Goal: Task Accomplishment & Management: Complete application form

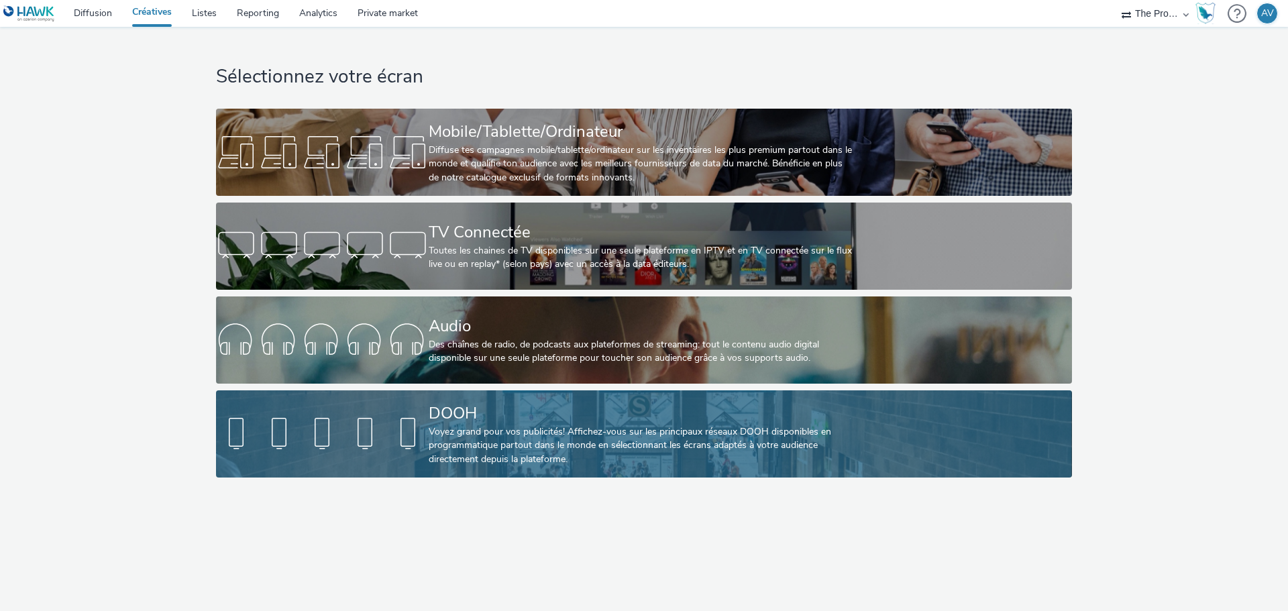
click at [559, 450] on div "Voyez grand pour vos publicités! Affichez-vous sur les principaux réseaux DOOH …" at bounding box center [641, 445] width 425 height 41
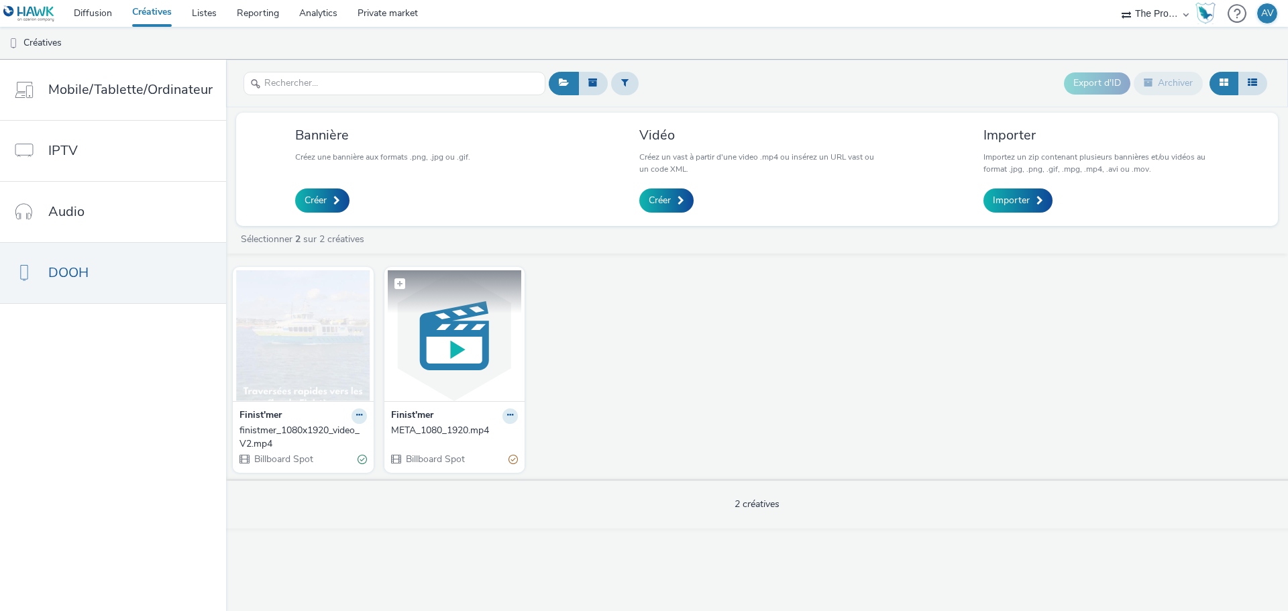
click at [446, 388] on img at bounding box center [455, 335] width 134 height 131
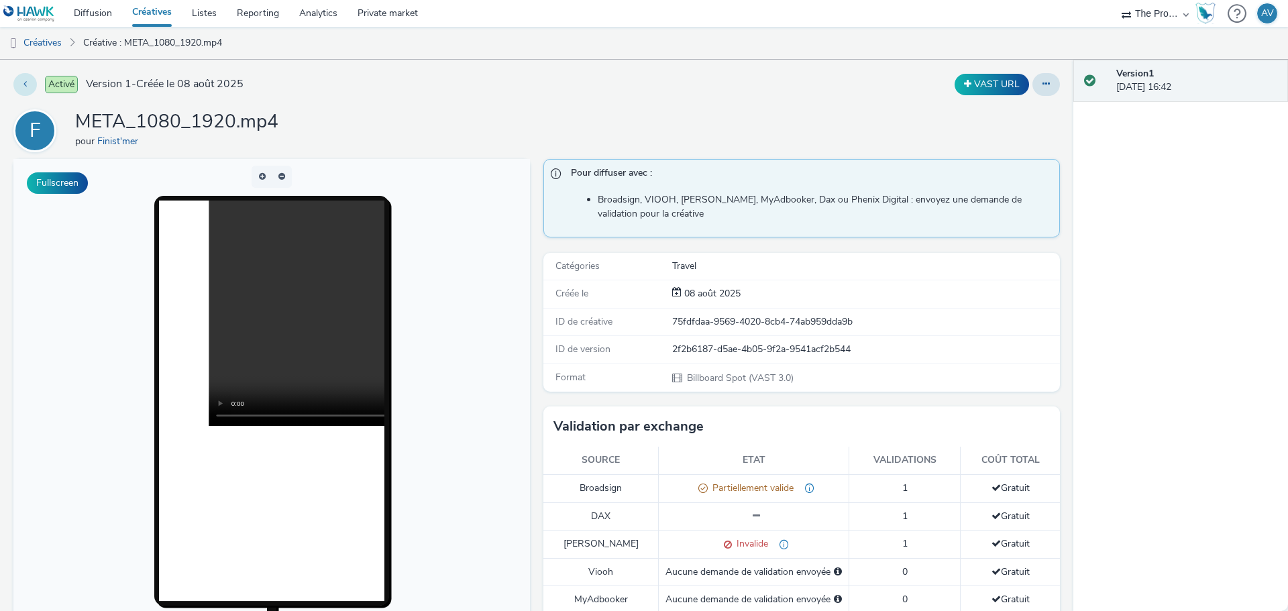
click at [23, 87] on icon at bounding box center [24, 83] width 3 height 9
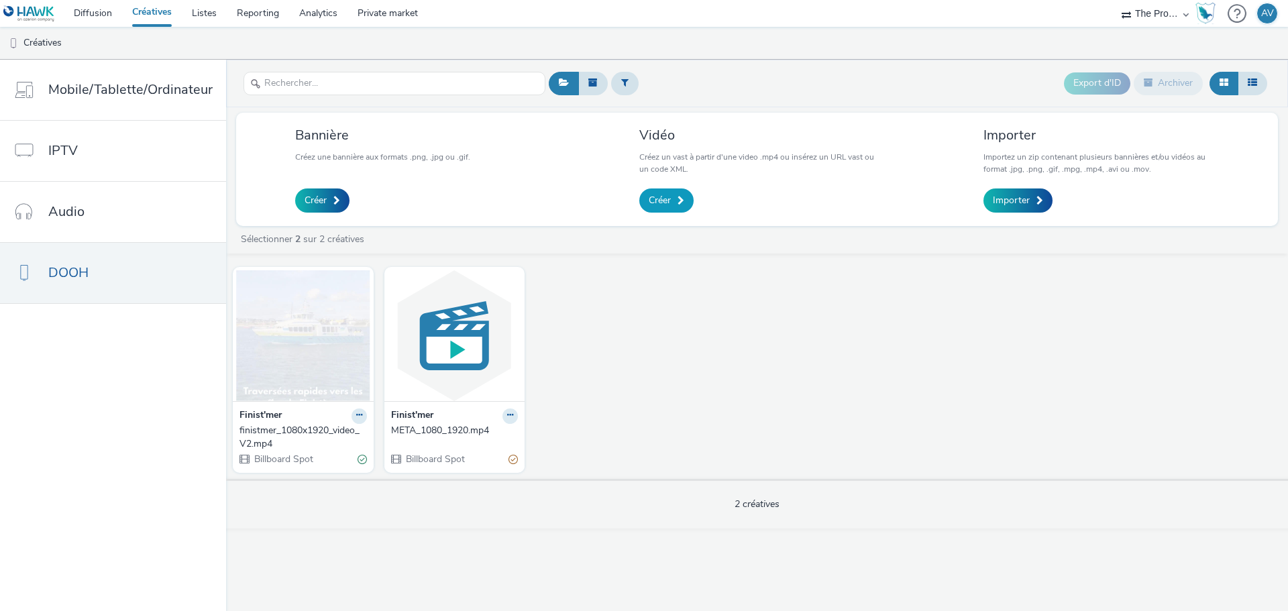
click at [665, 200] on span "Créer" at bounding box center [660, 200] width 22 height 13
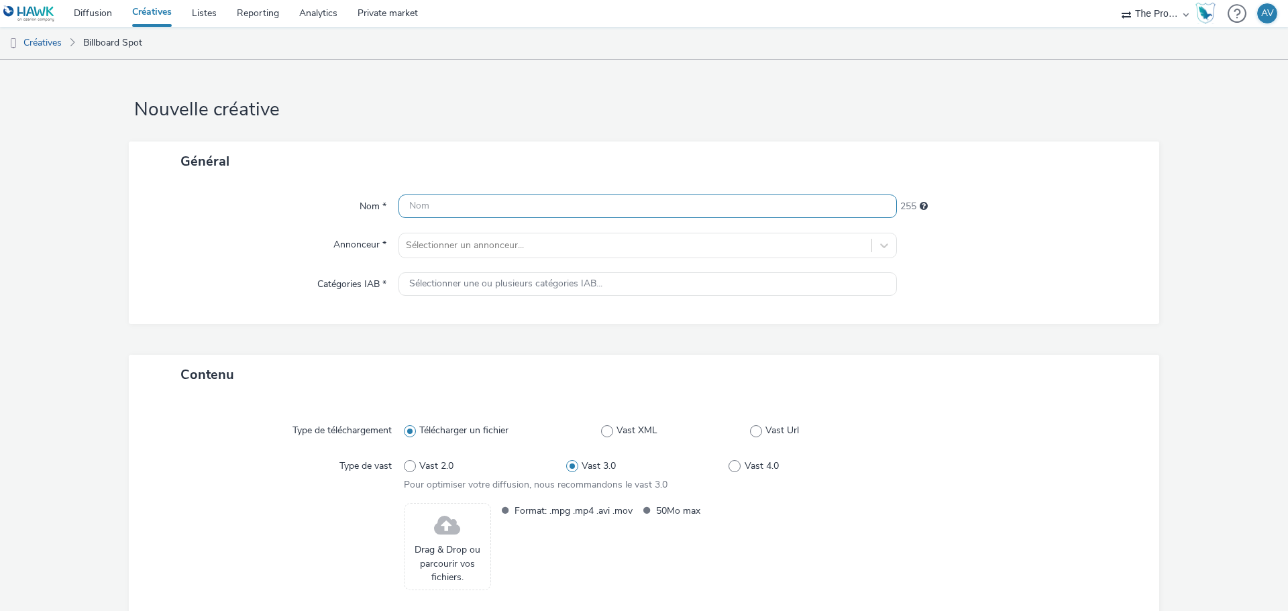
click at [632, 204] on input "text" at bounding box center [647, 206] width 498 height 23
click at [58, 42] on link "Créatives" at bounding box center [34, 43] width 68 height 32
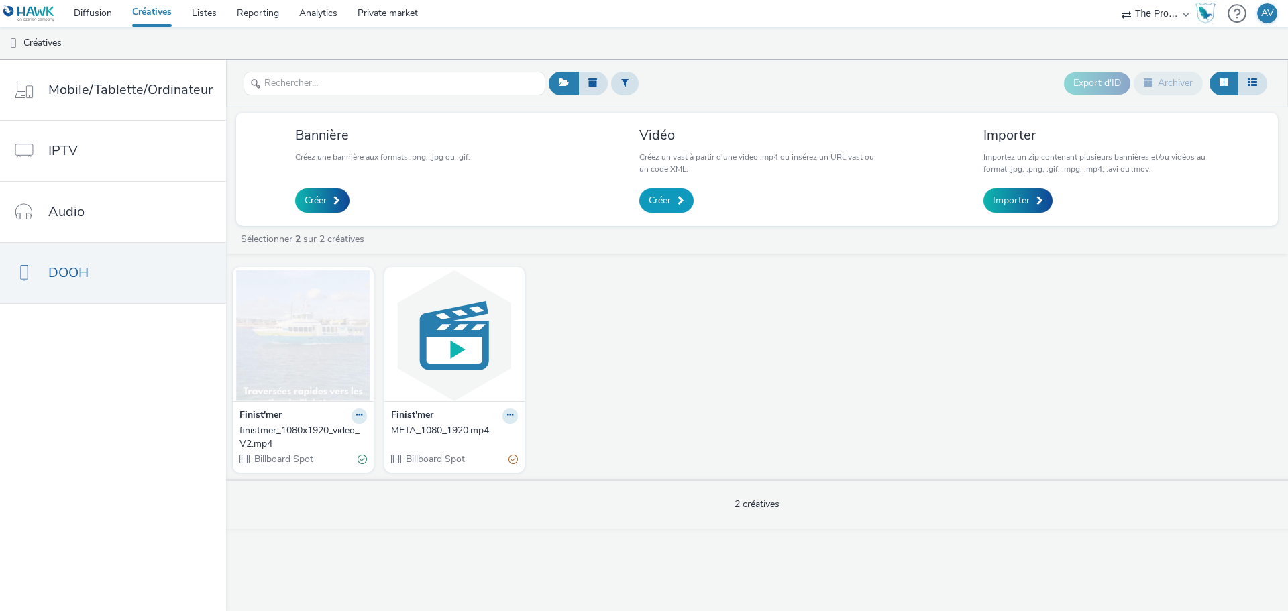
click at [673, 196] on link "Créer" at bounding box center [666, 200] width 54 height 24
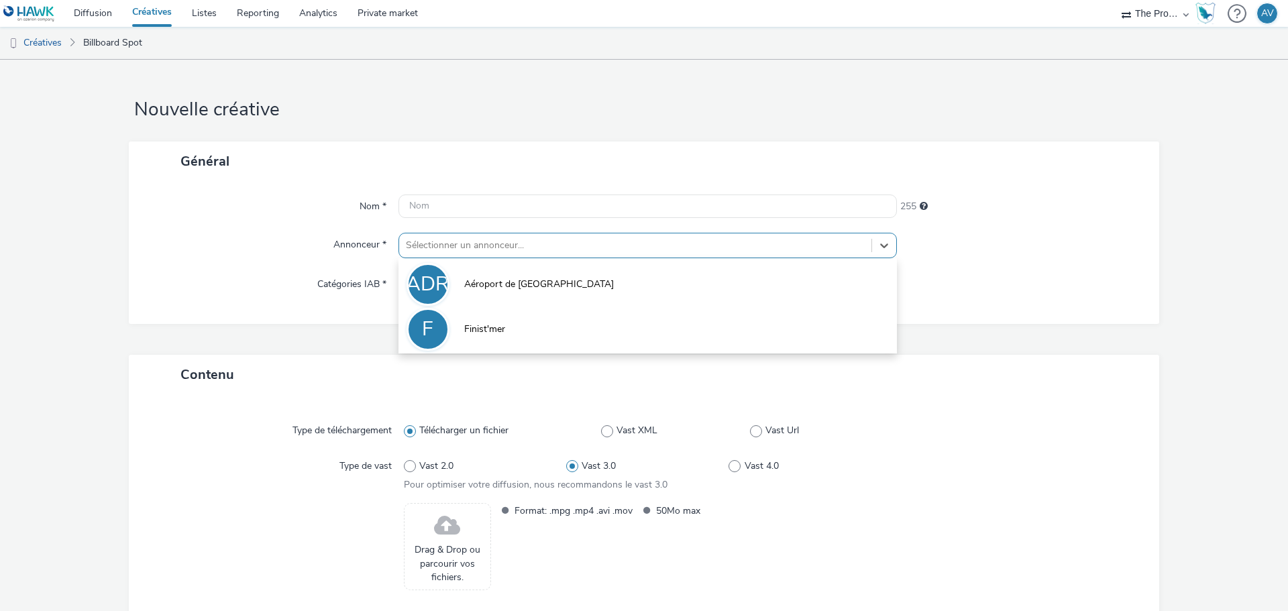
click at [632, 242] on div at bounding box center [635, 245] width 459 height 16
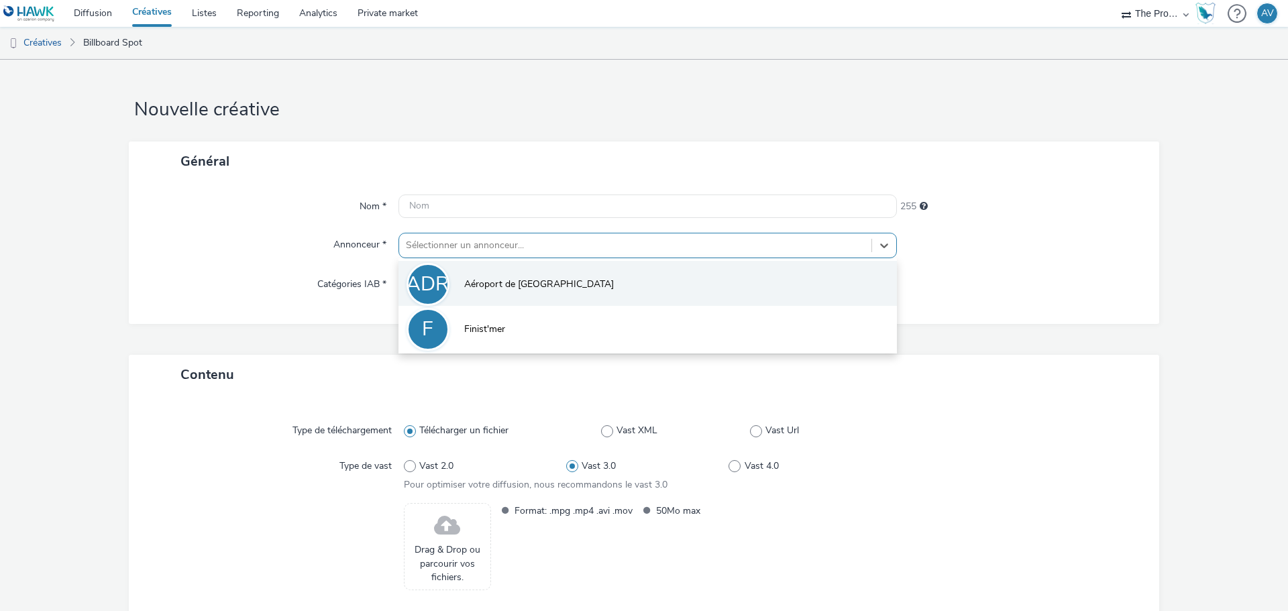
click at [557, 292] on li "ADR Aéroport de Rennes" at bounding box center [647, 283] width 498 height 45
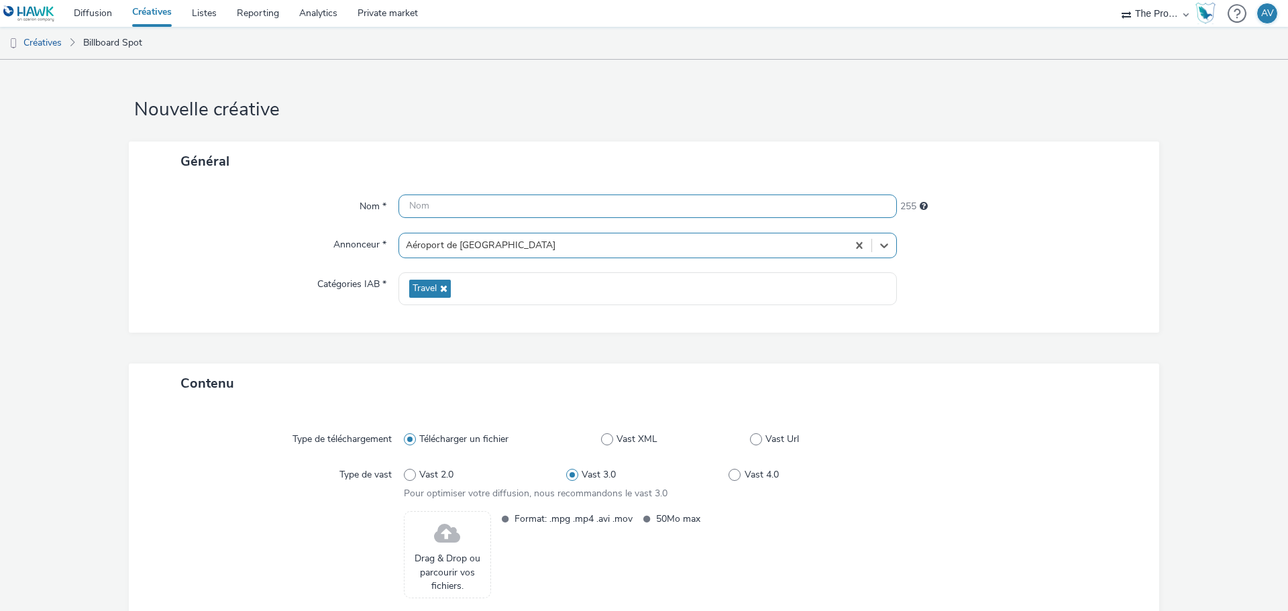
click at [505, 210] on input "text" at bounding box center [647, 206] width 498 height 23
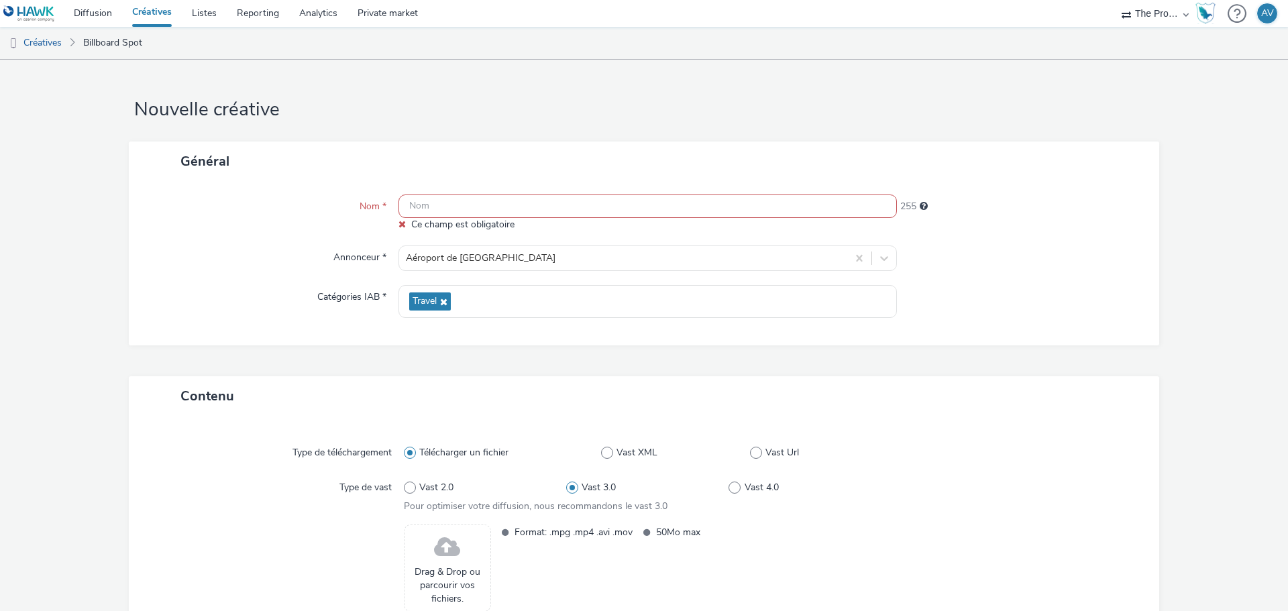
click at [424, 212] on input "text" at bounding box center [647, 206] width 498 height 23
paste input "story_aeroport-[GEOGRAPHIC_DATA]"
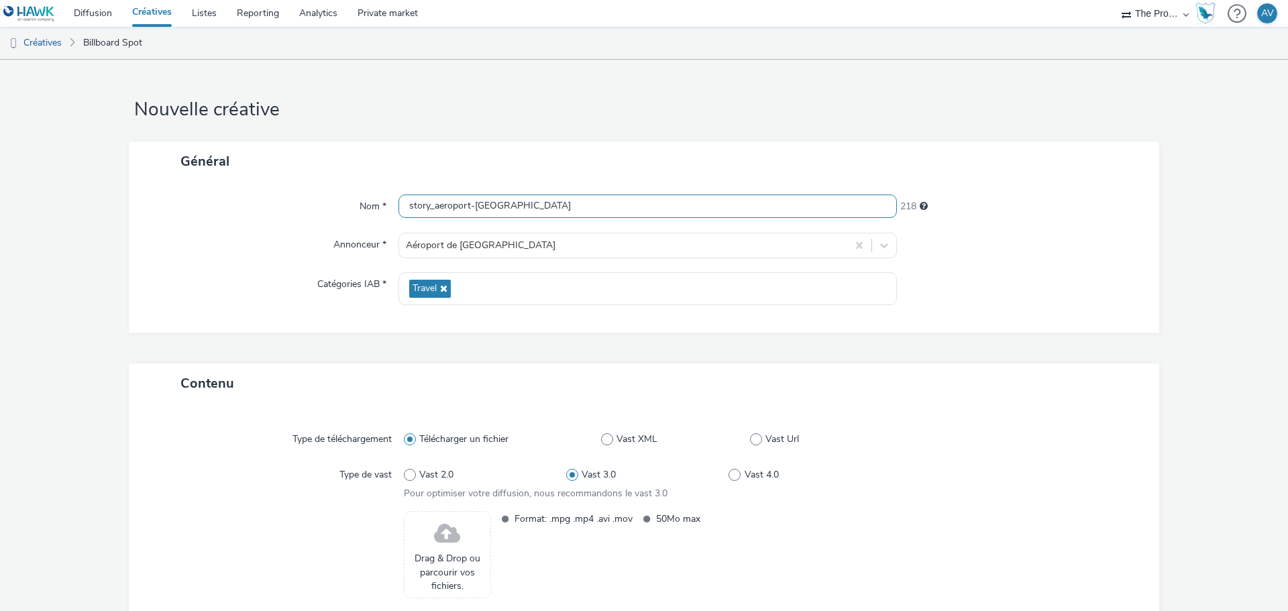
type input "story_aeroport-[GEOGRAPHIC_DATA]"
click at [548, 330] on div "Nom * story_aeroport-rennes_GENEVE_AvecLogo 218 Annonceur * Aéroport de Rennes …" at bounding box center [644, 257] width 1030 height 152
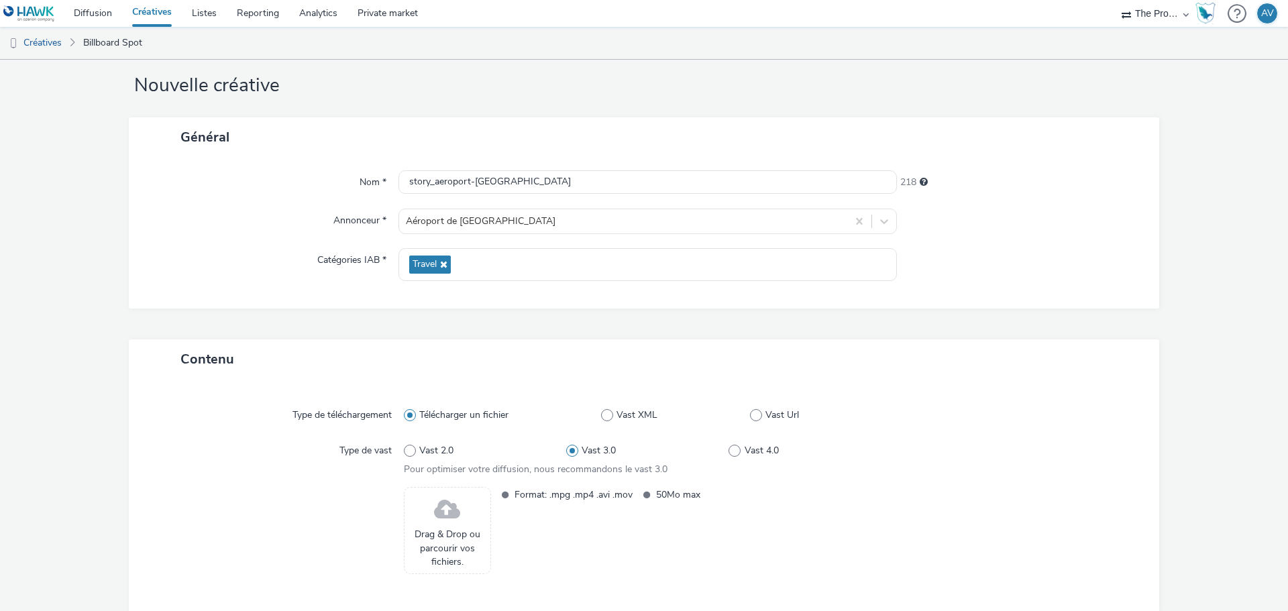
scroll to position [91, 0]
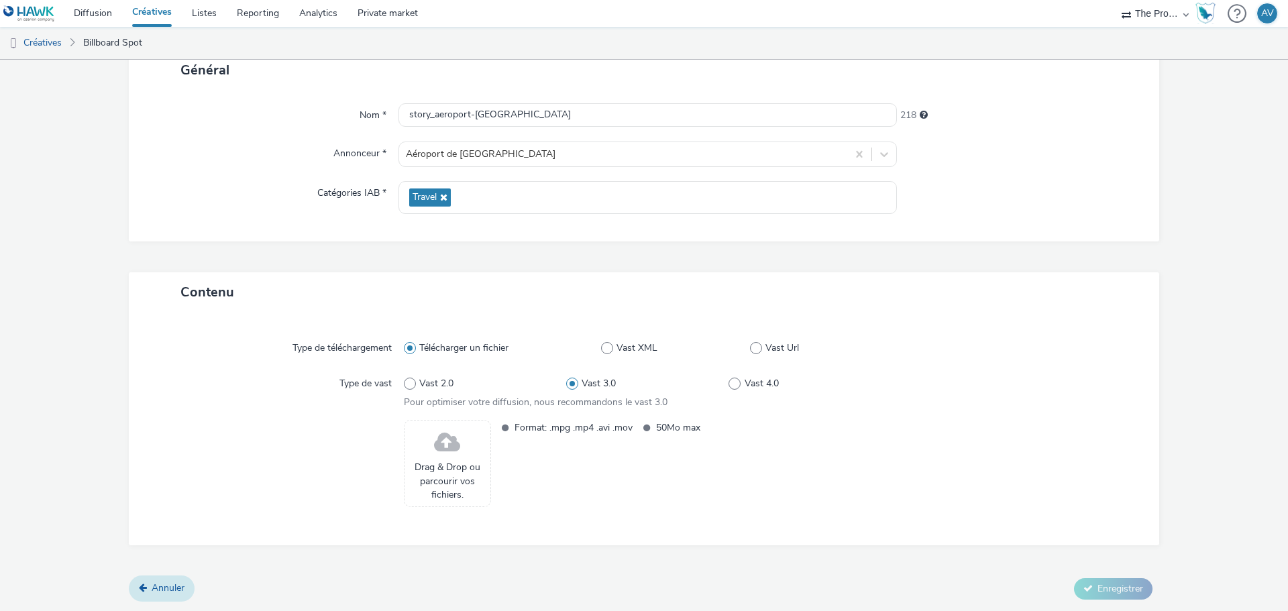
click at [158, 596] on link "Annuler" at bounding box center [162, 587] width 66 height 25
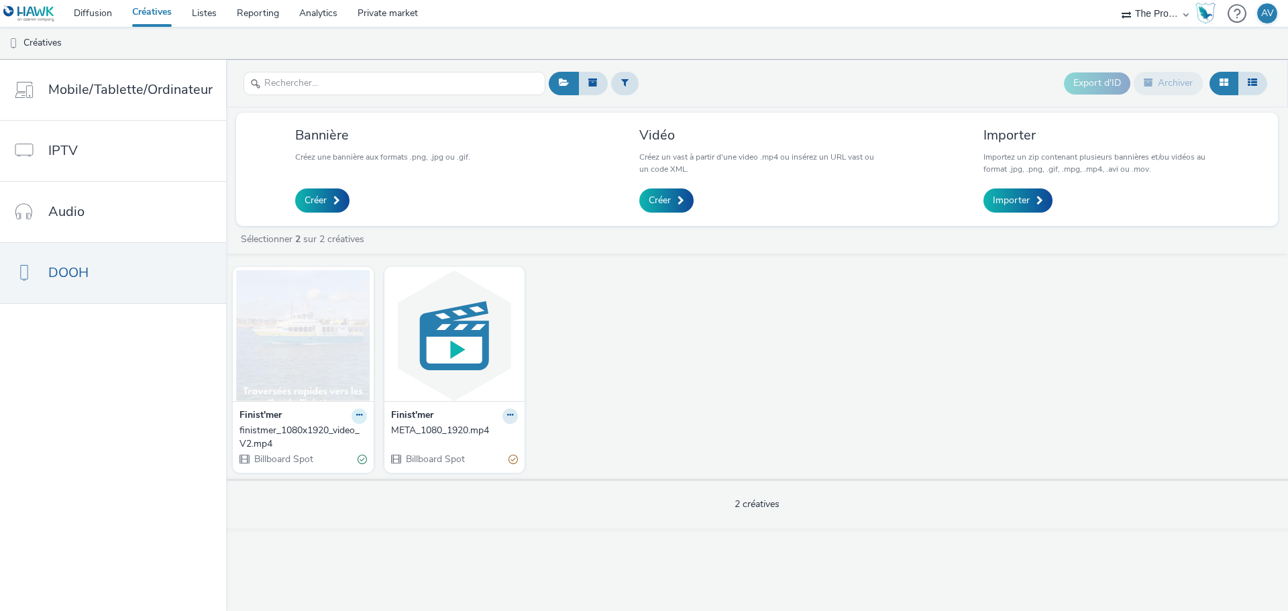
click at [356, 415] on icon at bounding box center [359, 415] width 6 height 8
click at [325, 435] on link "Modifier" at bounding box center [316, 439] width 101 height 27
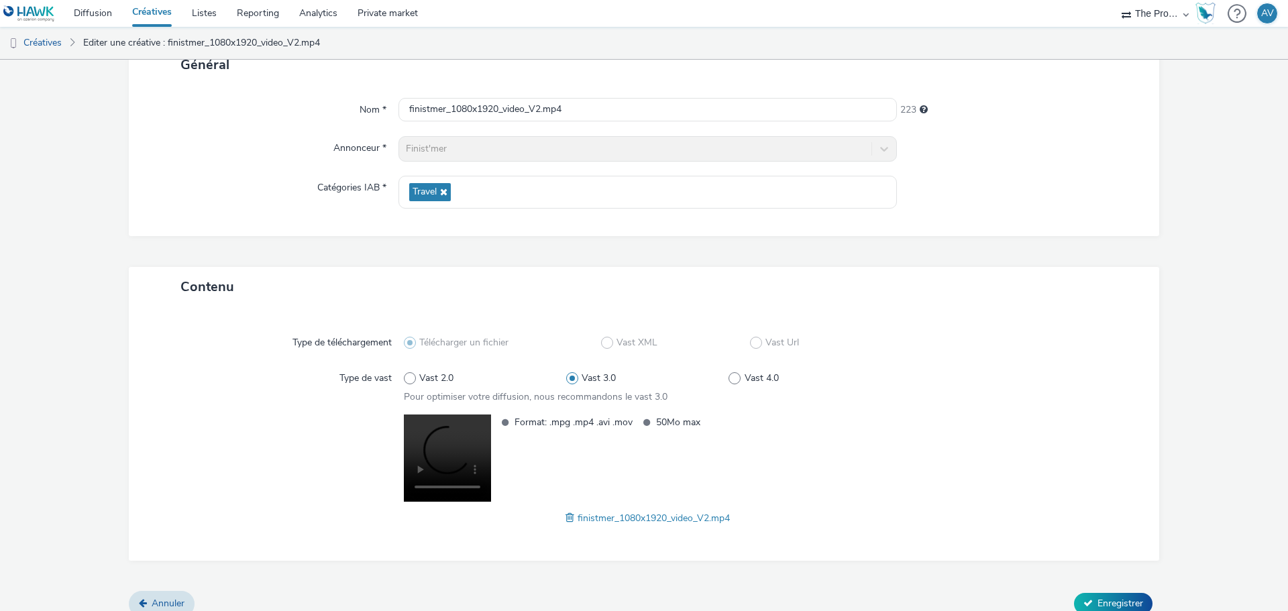
scroll to position [112, 0]
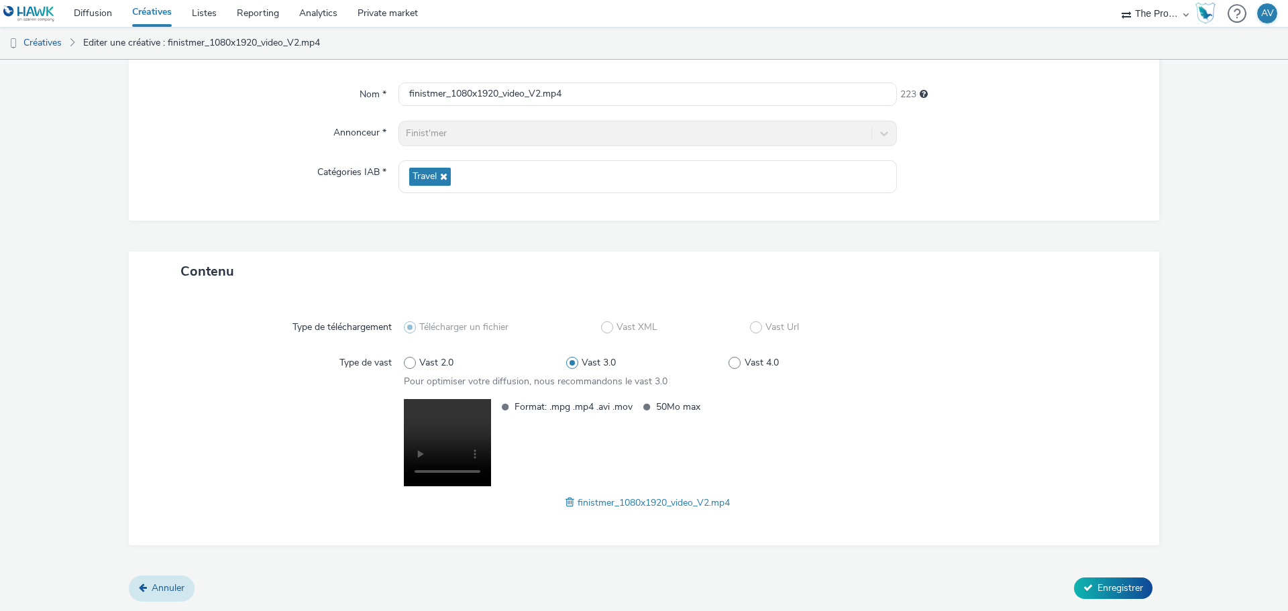
click at [154, 579] on link "Annuler" at bounding box center [162, 587] width 66 height 25
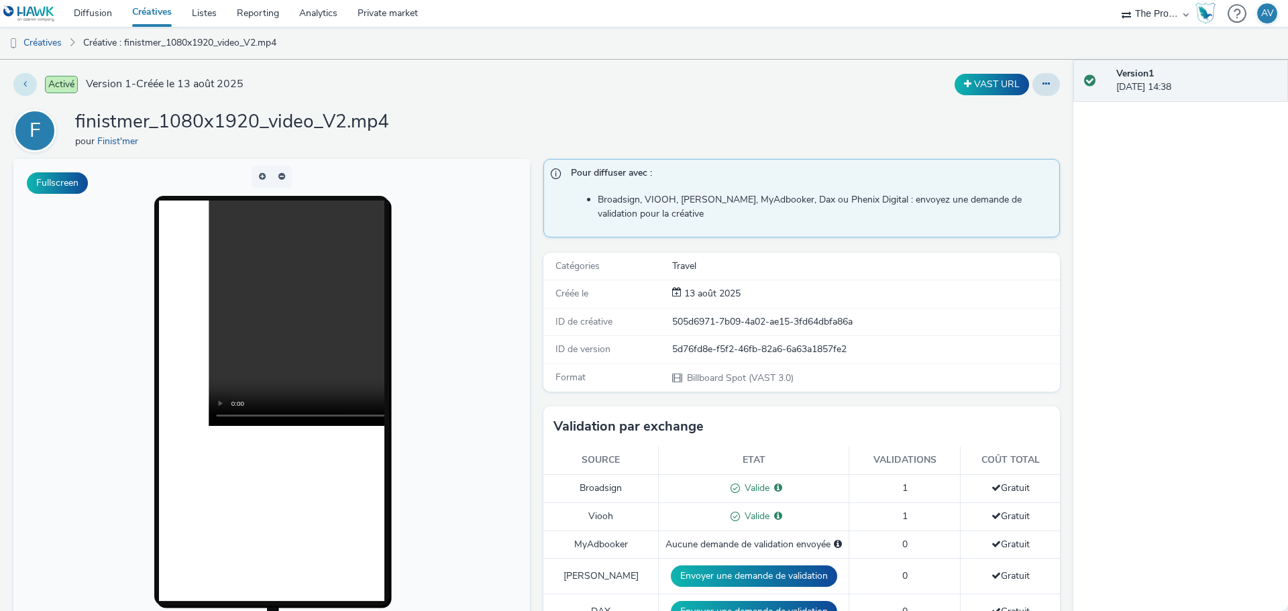
click at [24, 78] on button at bounding box center [24, 84] width 23 height 23
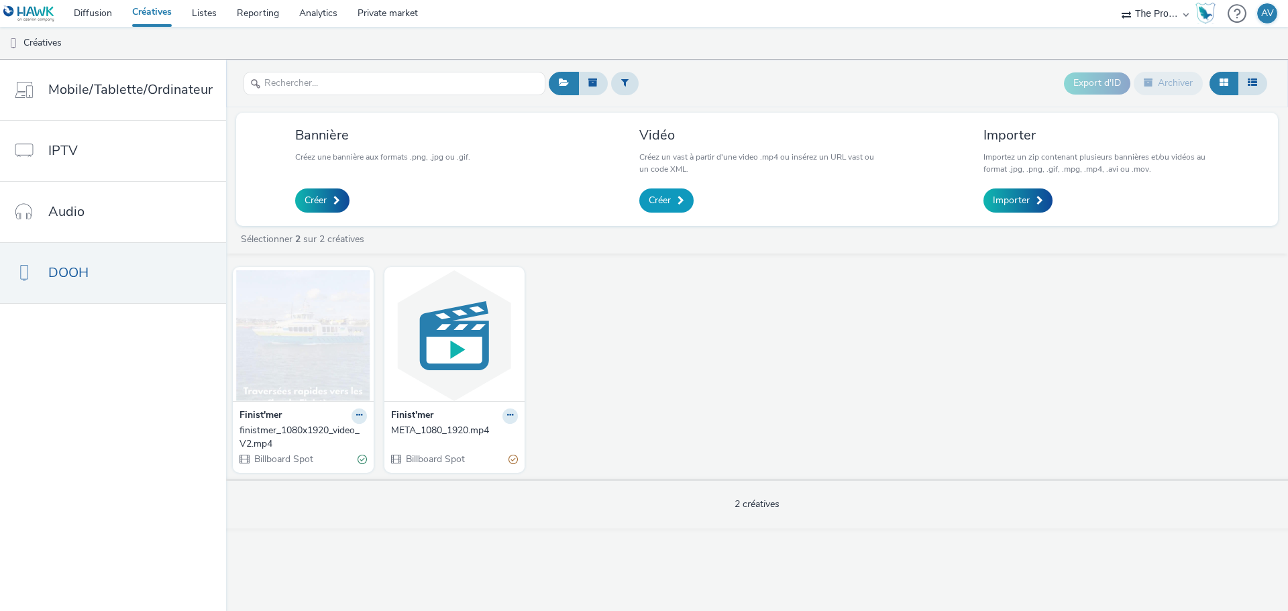
click at [676, 192] on link "Créer" at bounding box center [666, 200] width 54 height 24
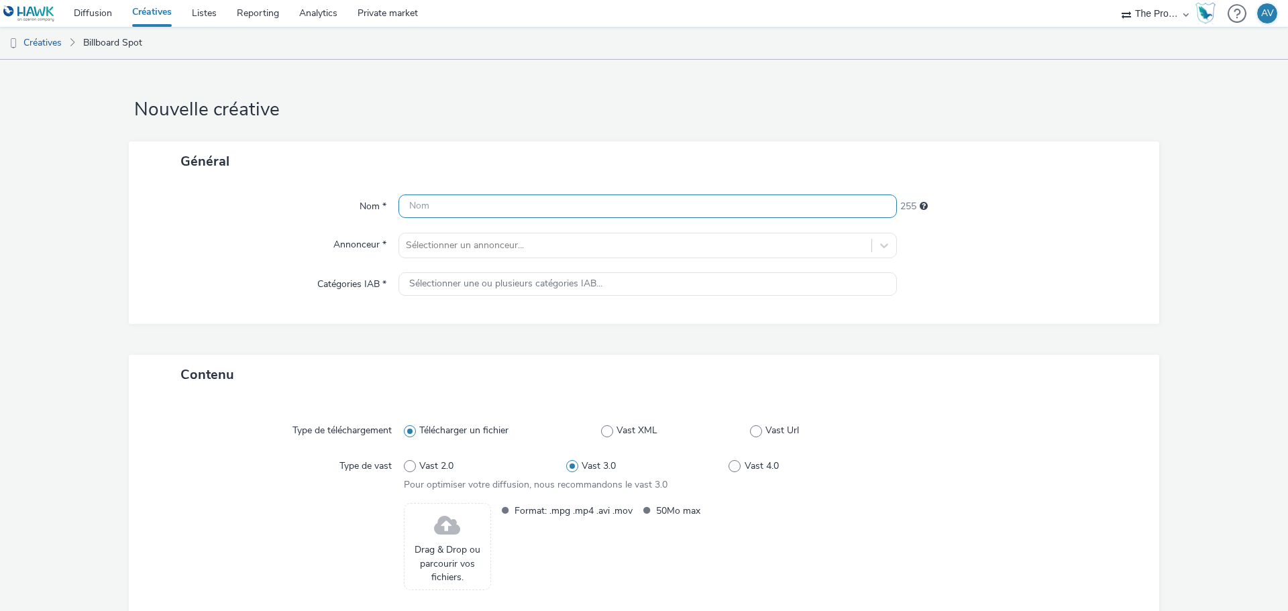
click at [545, 213] on input "text" at bounding box center [647, 206] width 498 height 23
paste input "story_aeroport-[GEOGRAPHIC_DATA]"
type input "story_aeroport-[GEOGRAPHIC_DATA]"
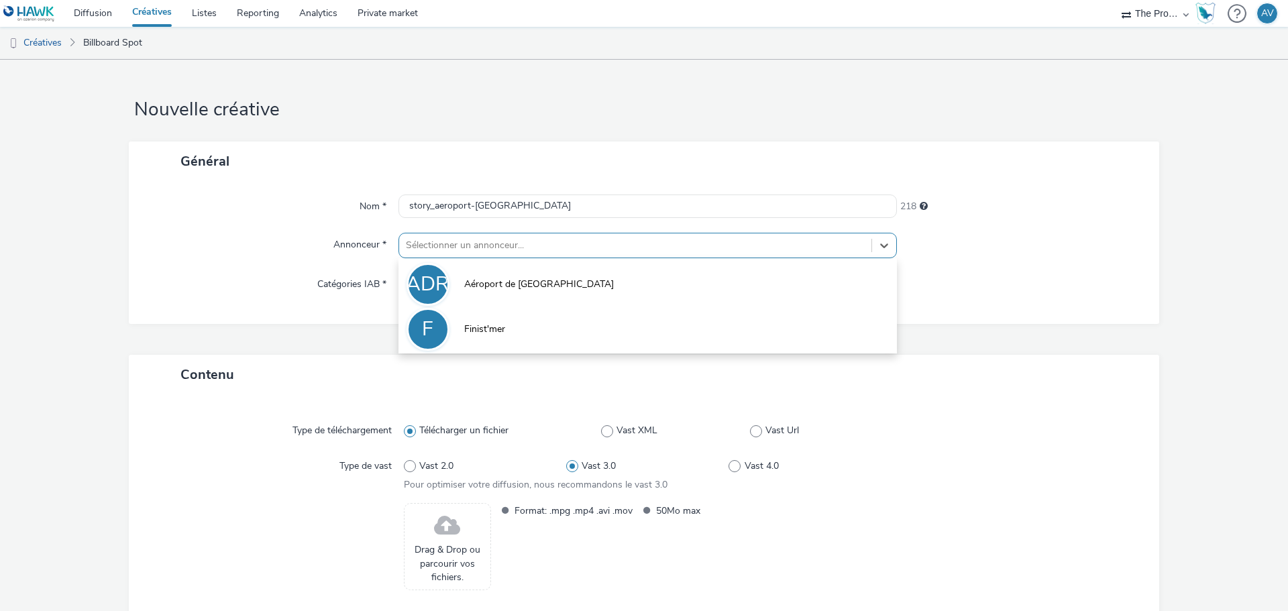
click at [548, 241] on div at bounding box center [635, 245] width 459 height 16
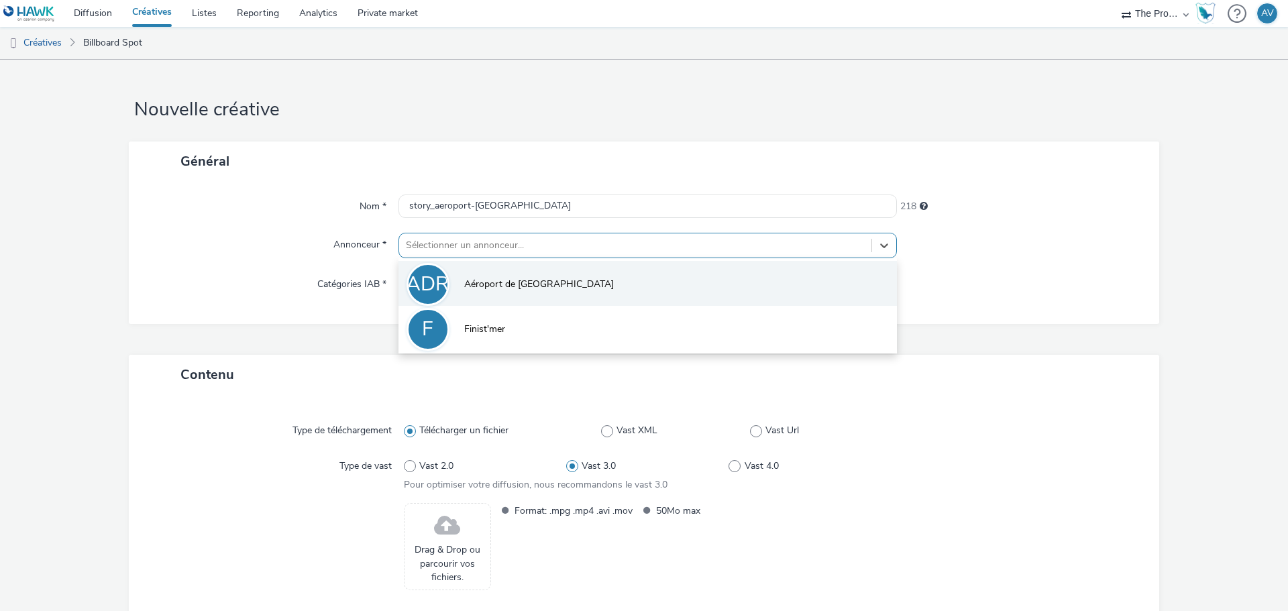
click at [504, 262] on li "ADR Aéroport de Rennes" at bounding box center [647, 283] width 498 height 45
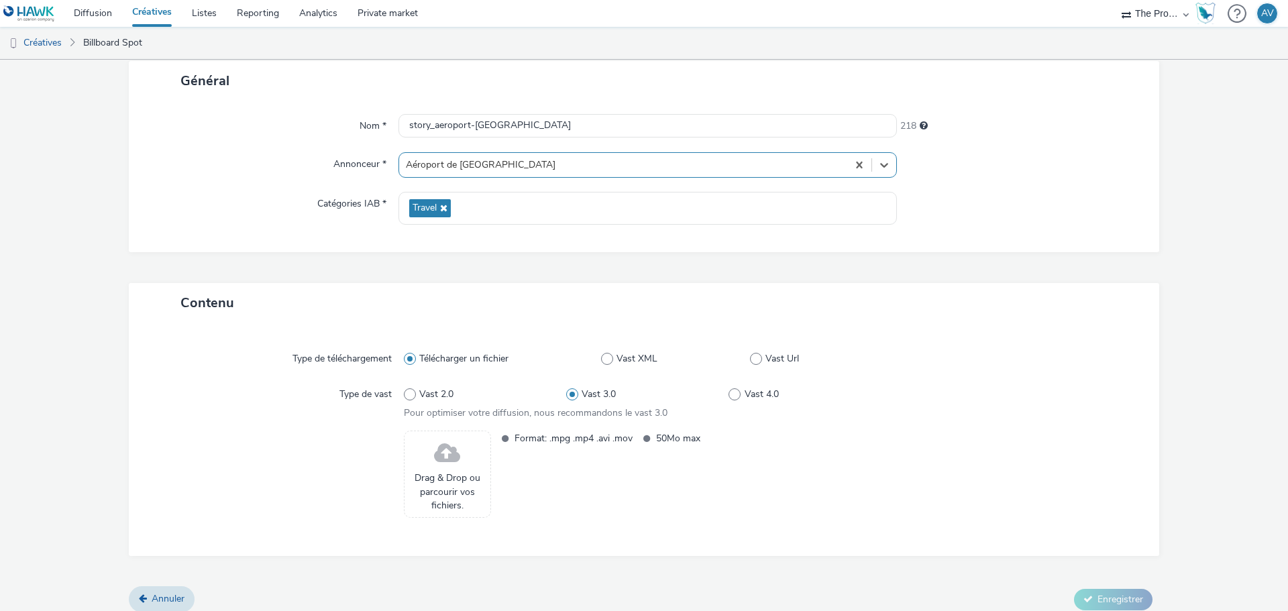
scroll to position [91, 0]
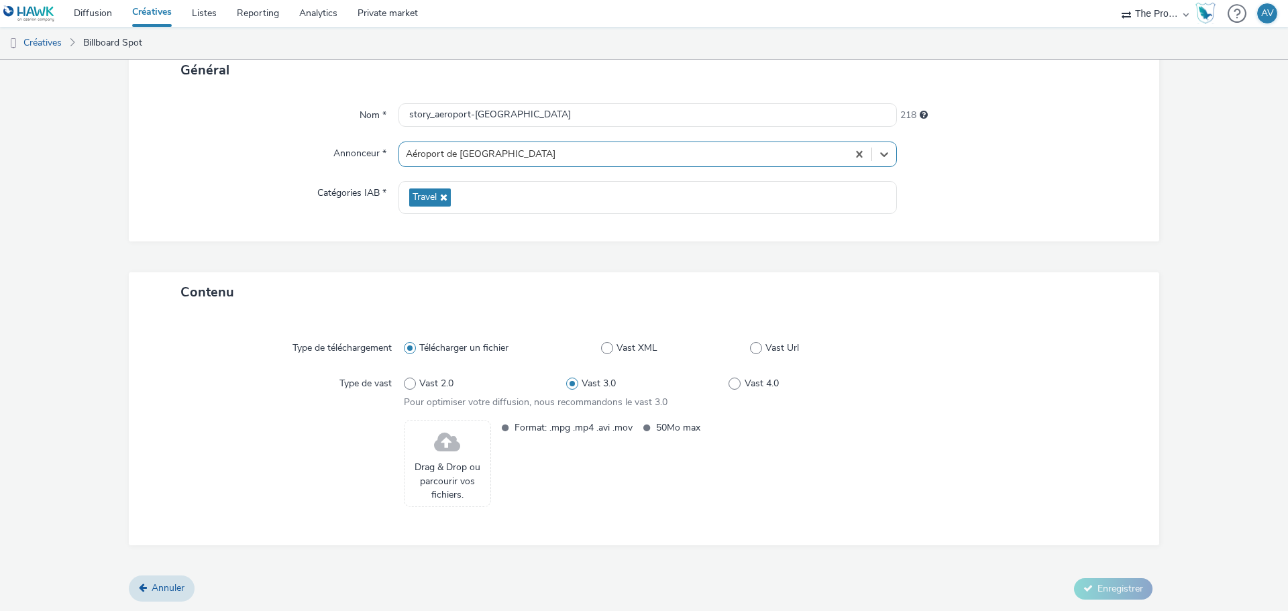
click at [444, 446] on span at bounding box center [447, 443] width 26 height 36
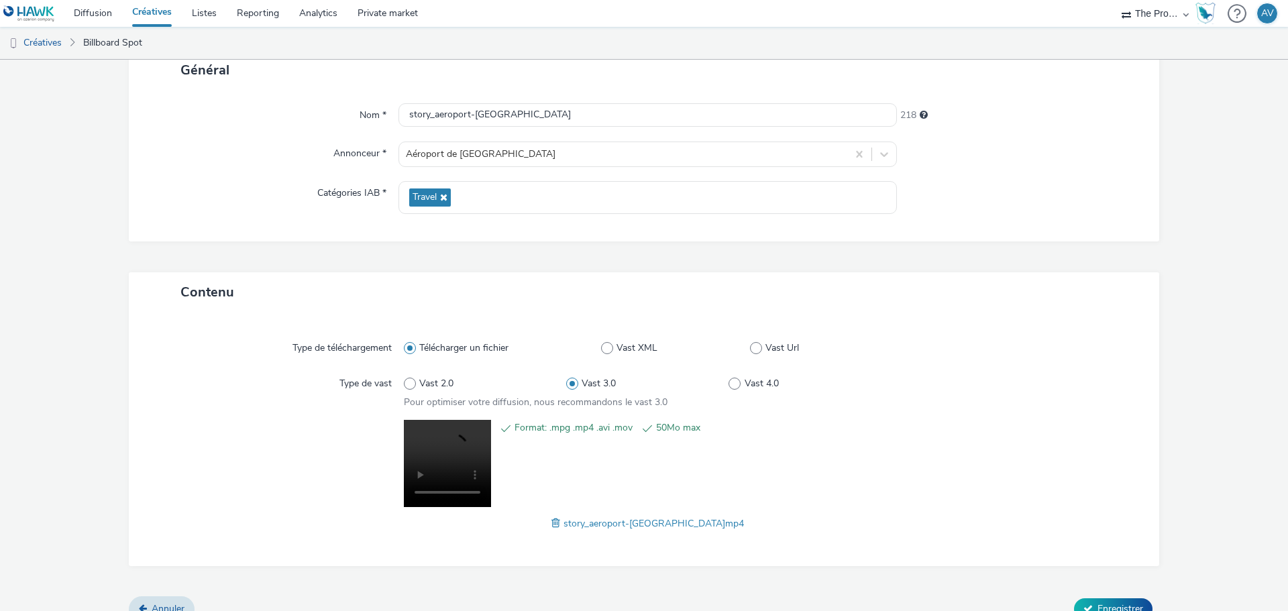
scroll to position [112, 0]
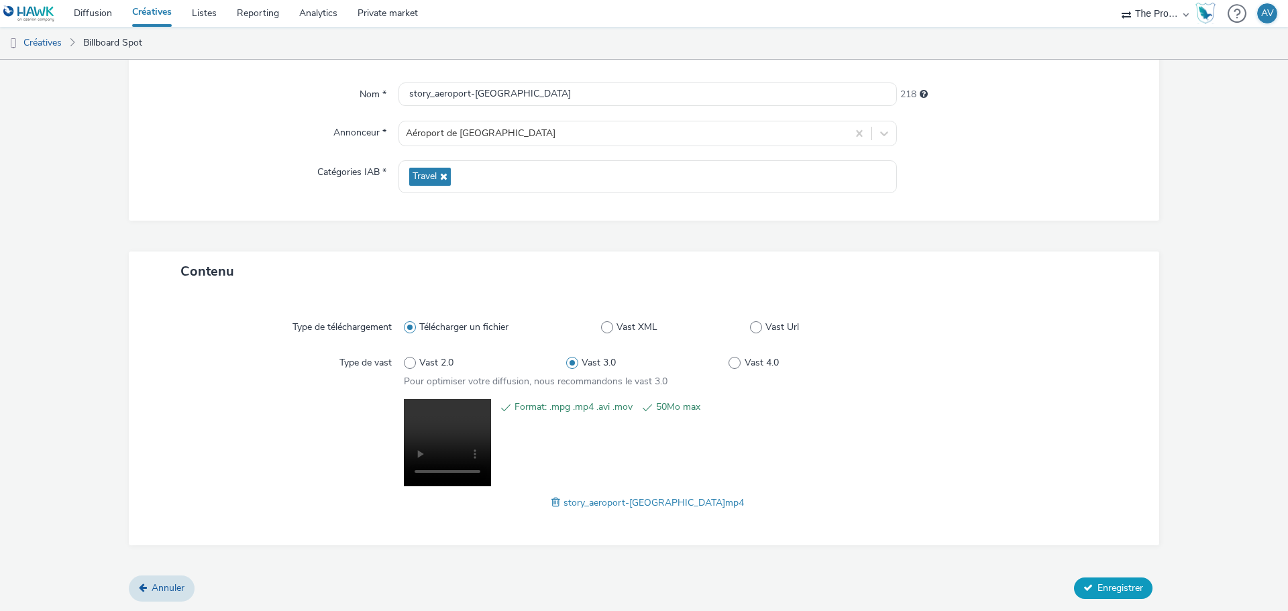
click at [1097, 582] on span "Enregistrer" at bounding box center [1120, 588] width 46 height 13
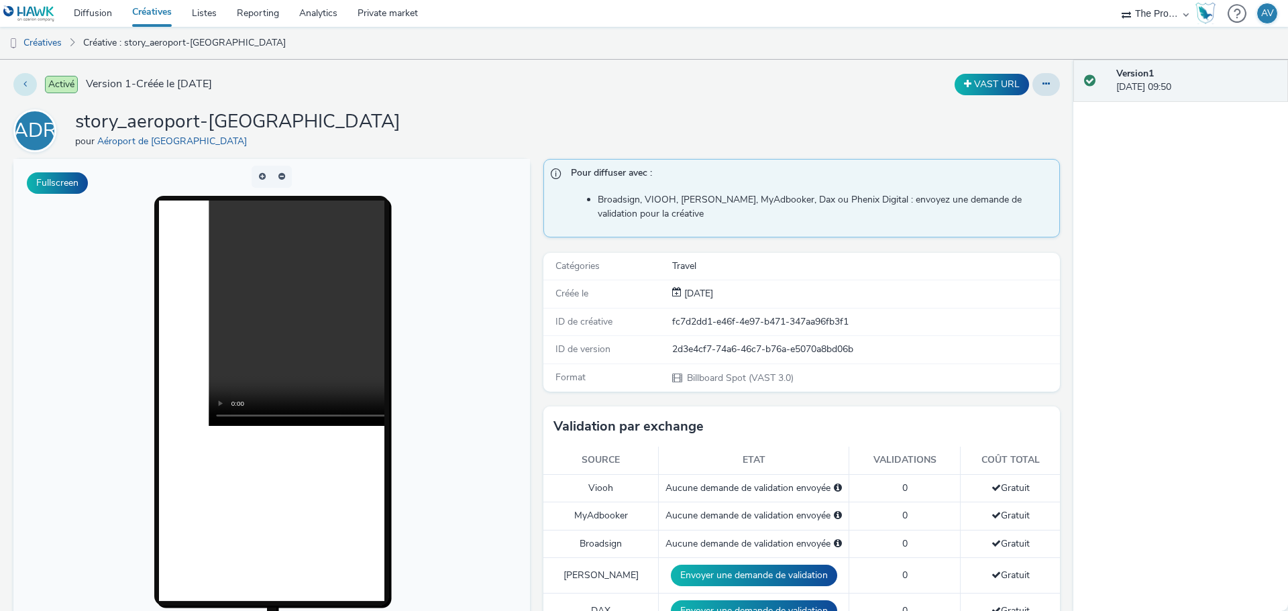
click at [24, 87] on icon at bounding box center [24, 83] width 3 height 9
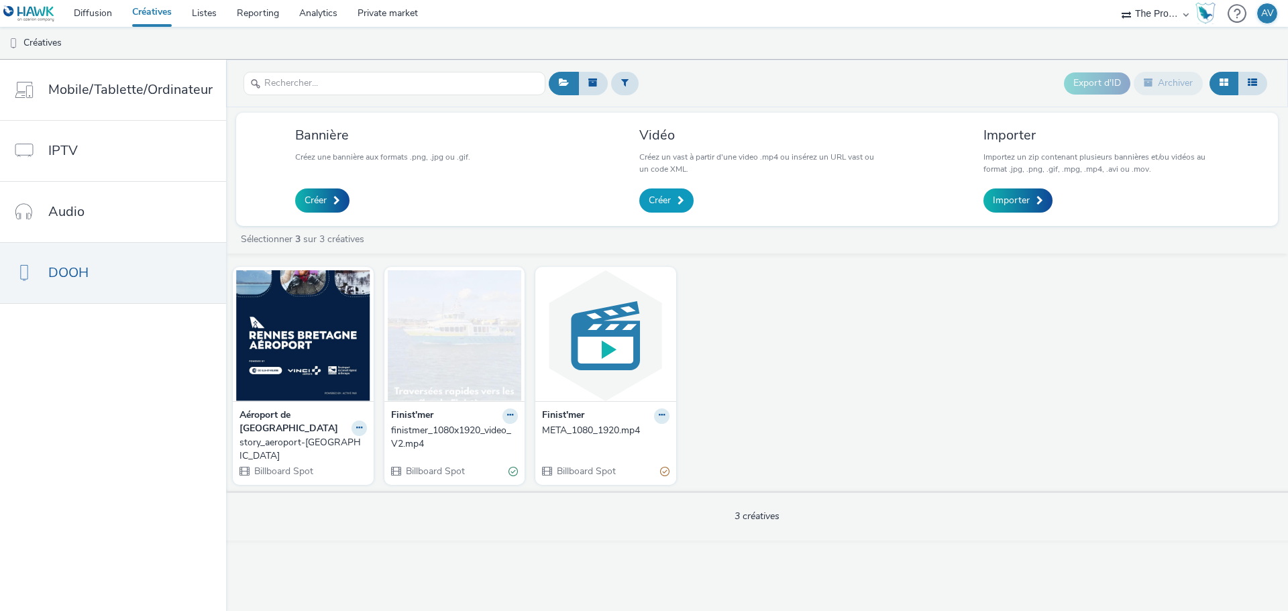
click at [674, 199] on link "Créer" at bounding box center [666, 200] width 54 height 24
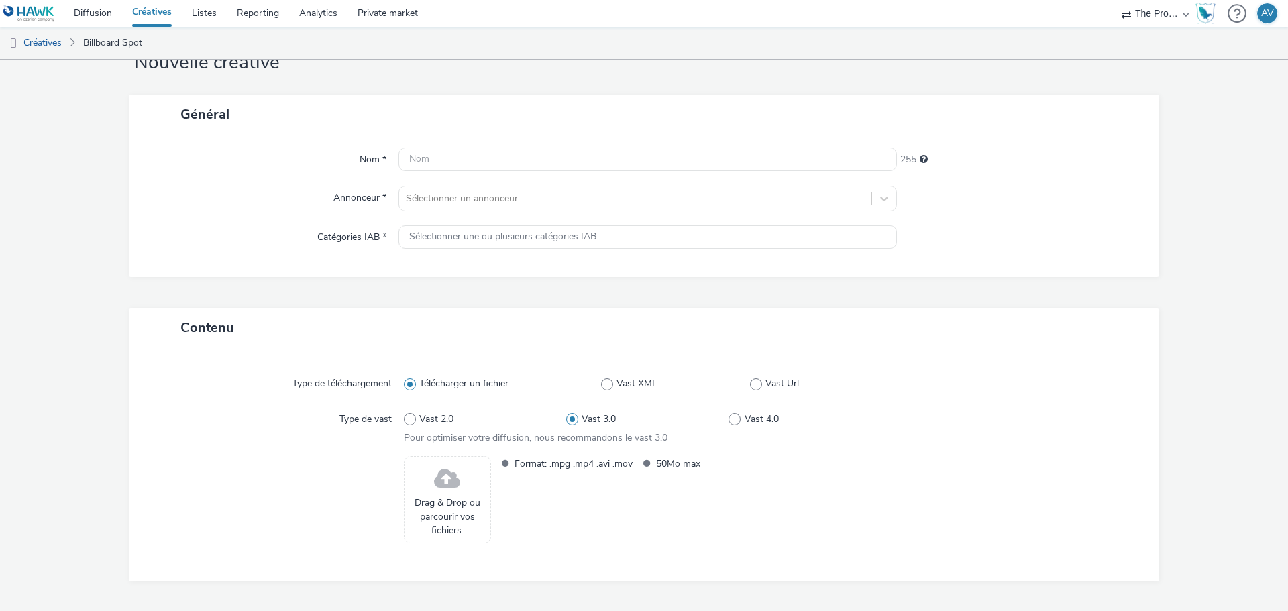
scroll to position [82, 0]
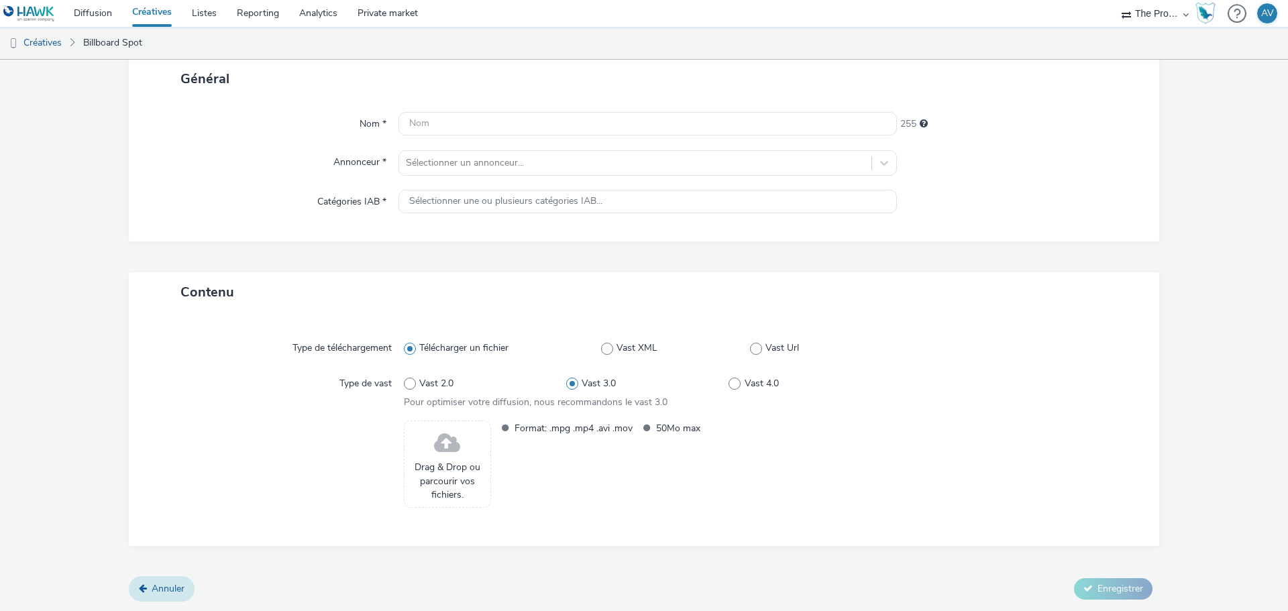
click at [167, 590] on span "Annuler" at bounding box center [168, 588] width 33 height 13
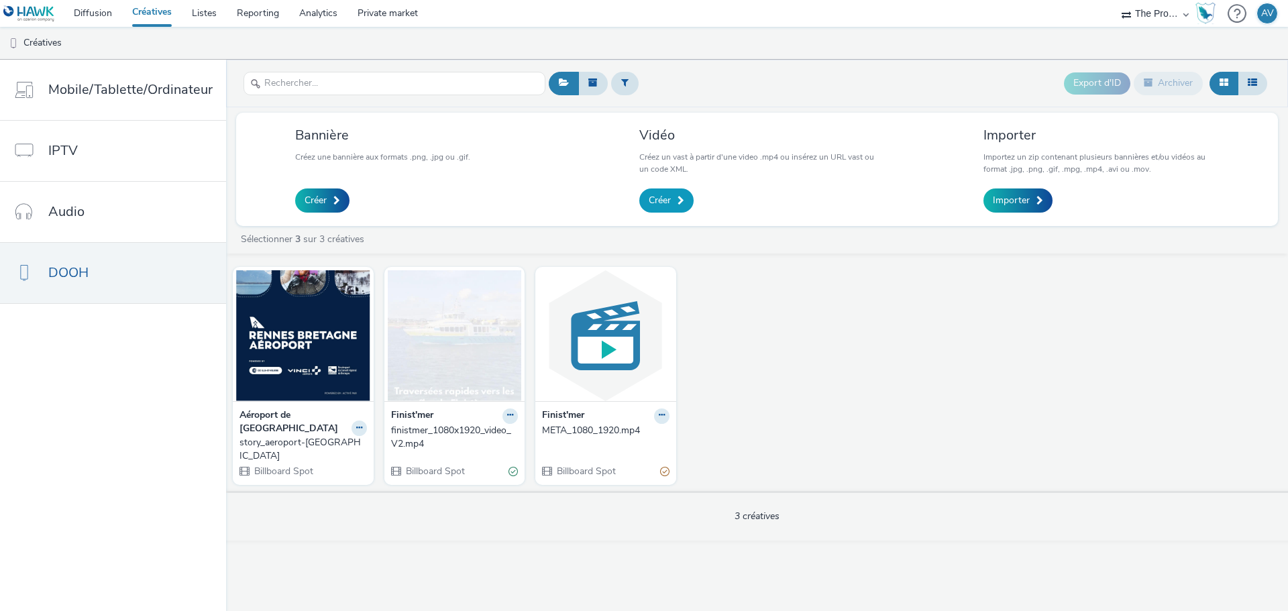
click at [673, 207] on link "Créer" at bounding box center [666, 200] width 54 height 24
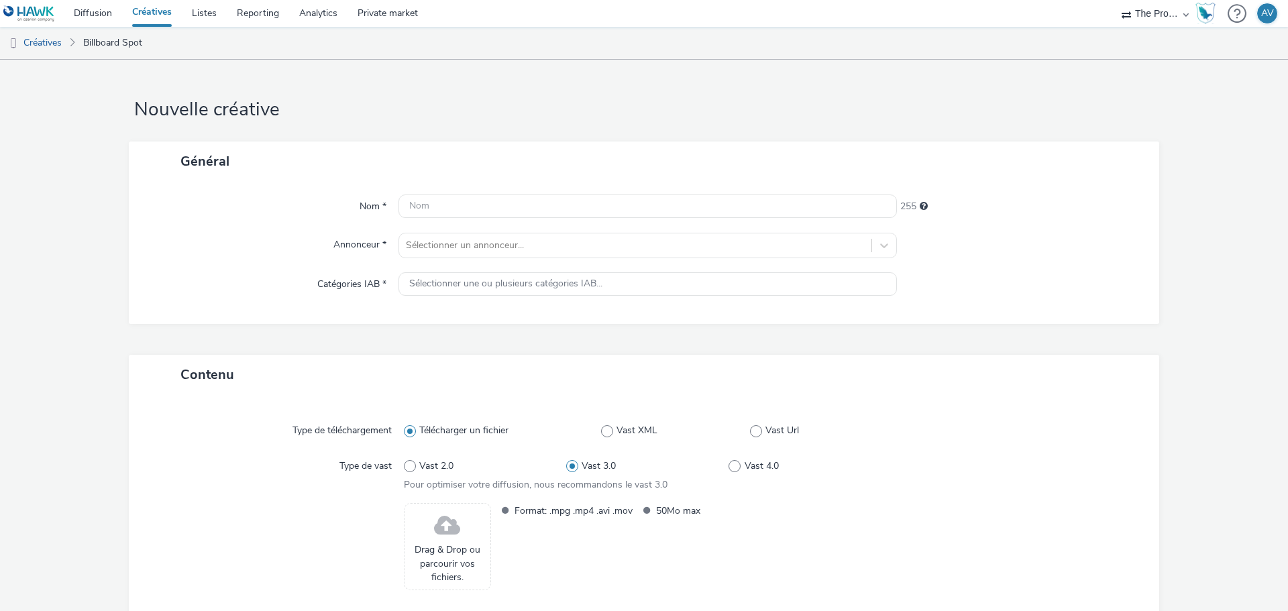
click at [452, 193] on div "Nom * 255 Annonceur * Sélectionner un annonceur... Catégories IAB * Sélectionne…" at bounding box center [644, 252] width 1030 height 143
click at [435, 201] on input "text" at bounding box center [647, 206] width 498 height 23
paste input "story_aeroport-[GEOGRAPHIC_DATA]"
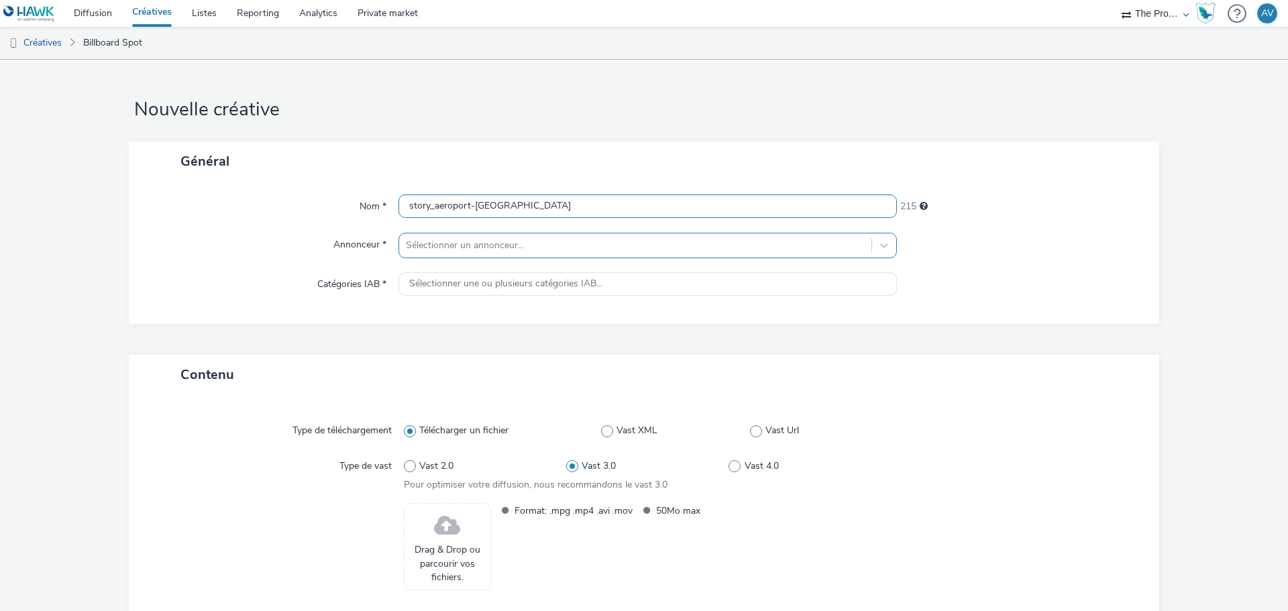
type input "story_aeroport-[GEOGRAPHIC_DATA]"
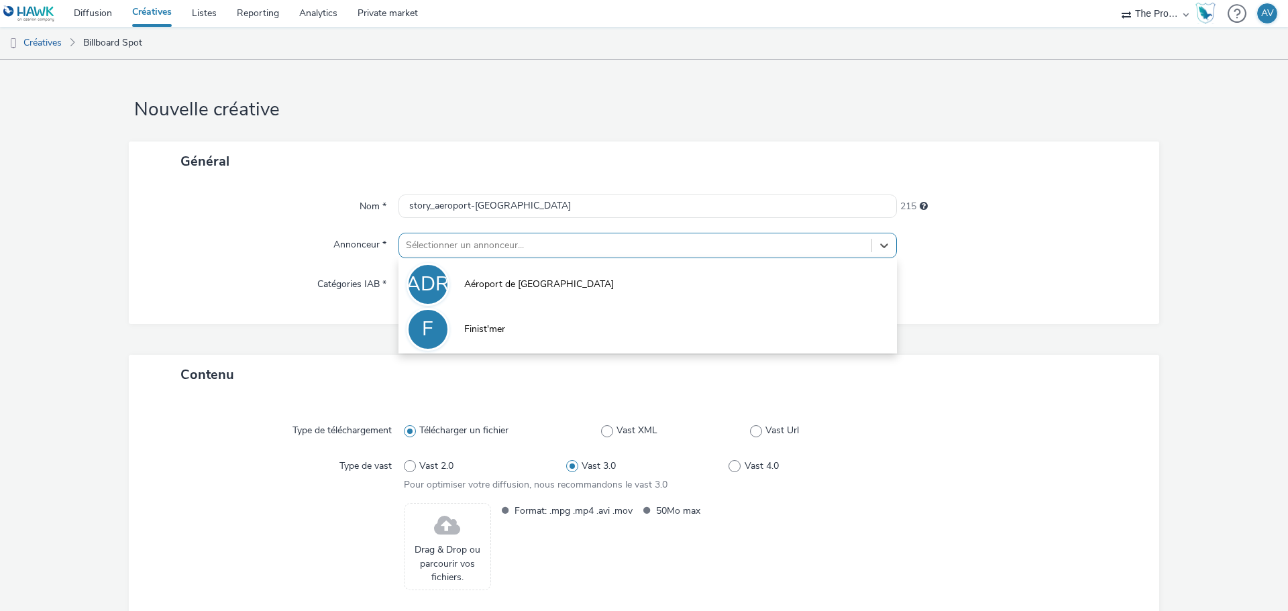
click at [507, 252] on div at bounding box center [635, 245] width 459 height 16
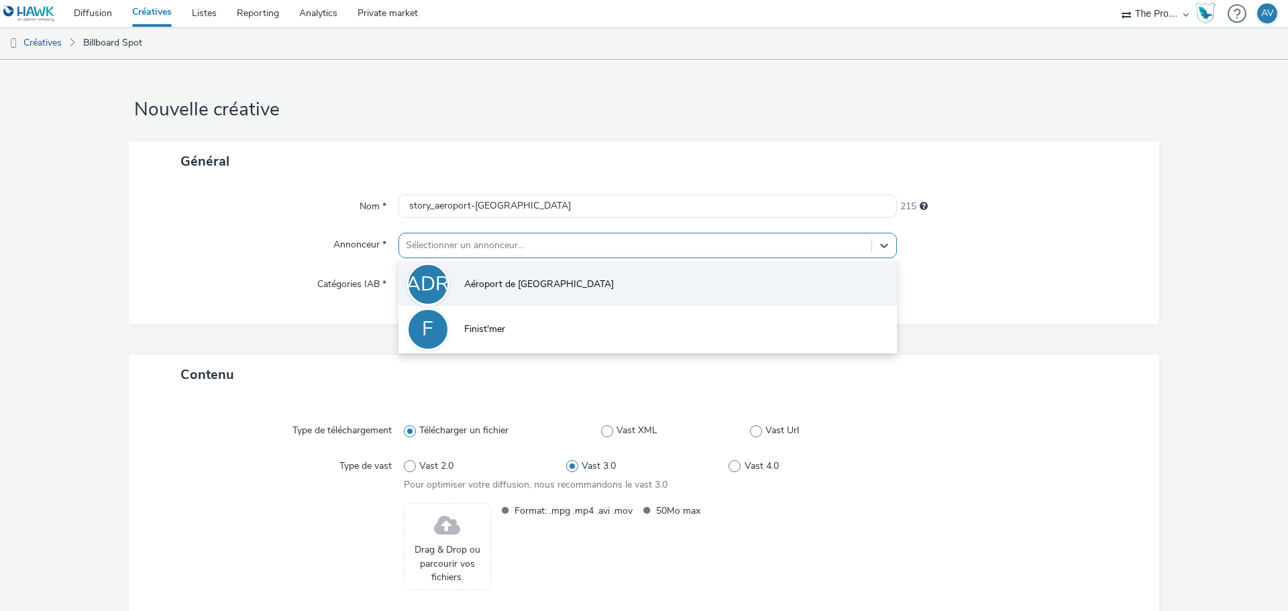
click at [506, 276] on li "ADR Aéroport de Rennes" at bounding box center [647, 283] width 498 height 45
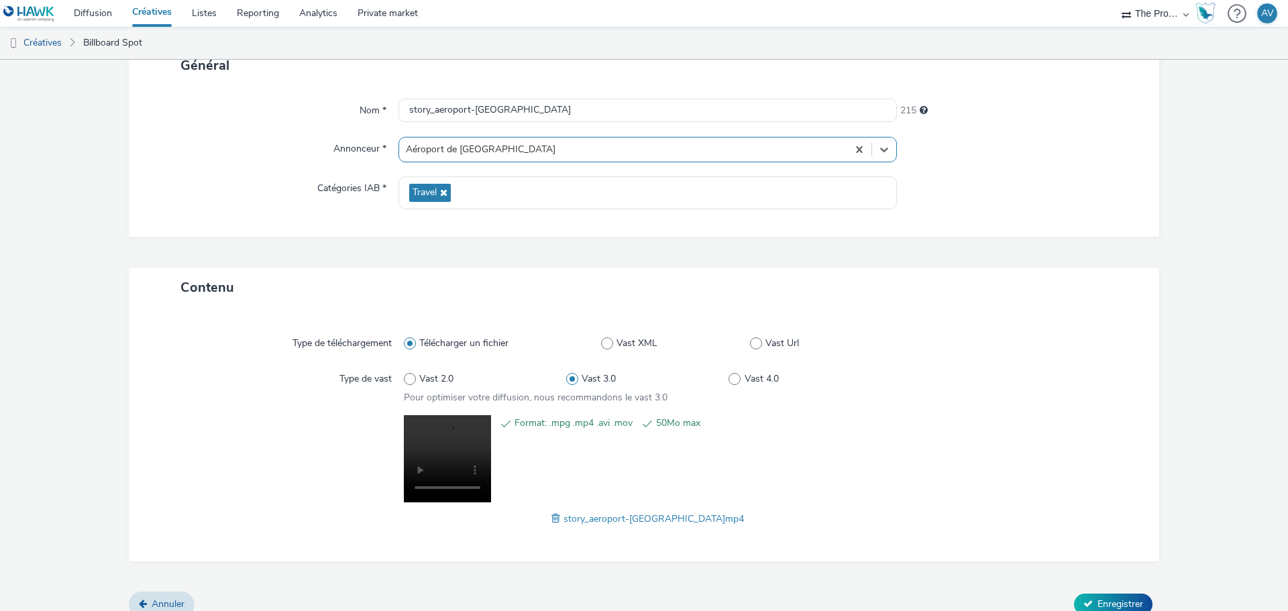
scroll to position [112, 0]
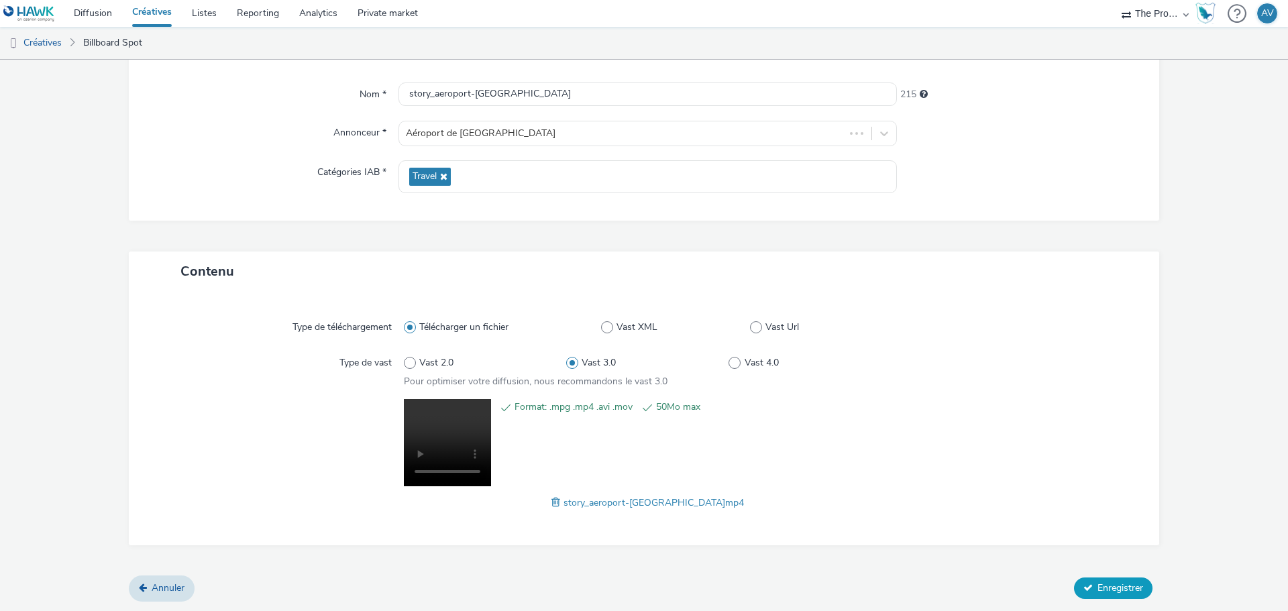
click at [1099, 594] on span "Enregistrer" at bounding box center [1120, 588] width 46 height 13
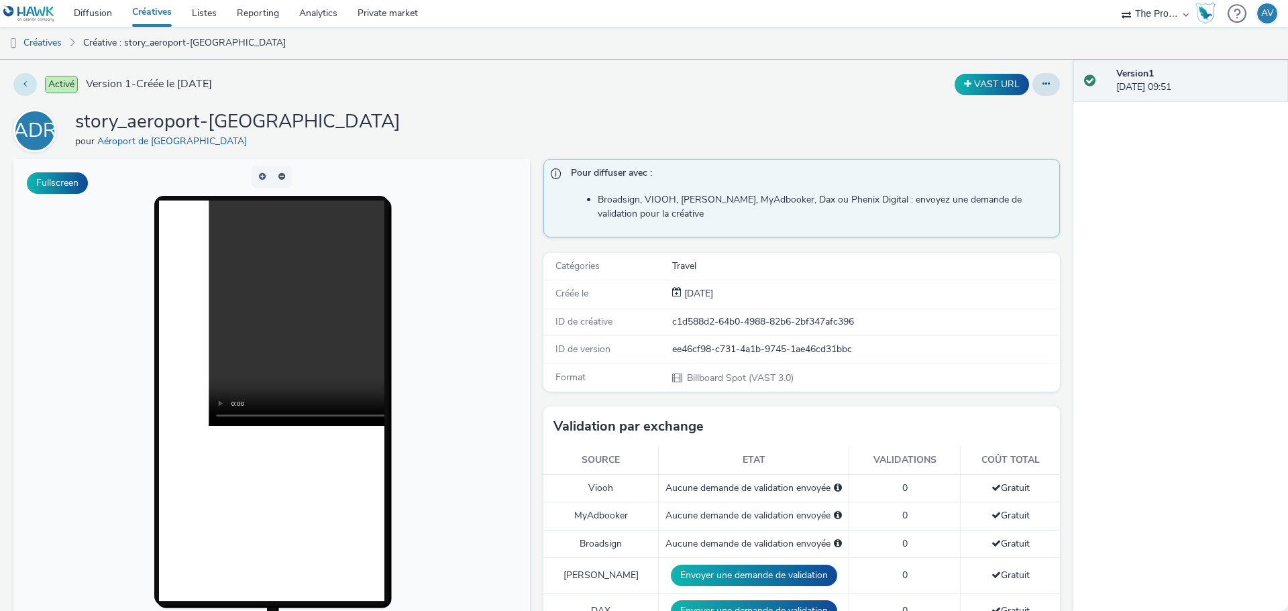
click at [23, 86] on button at bounding box center [24, 84] width 23 height 23
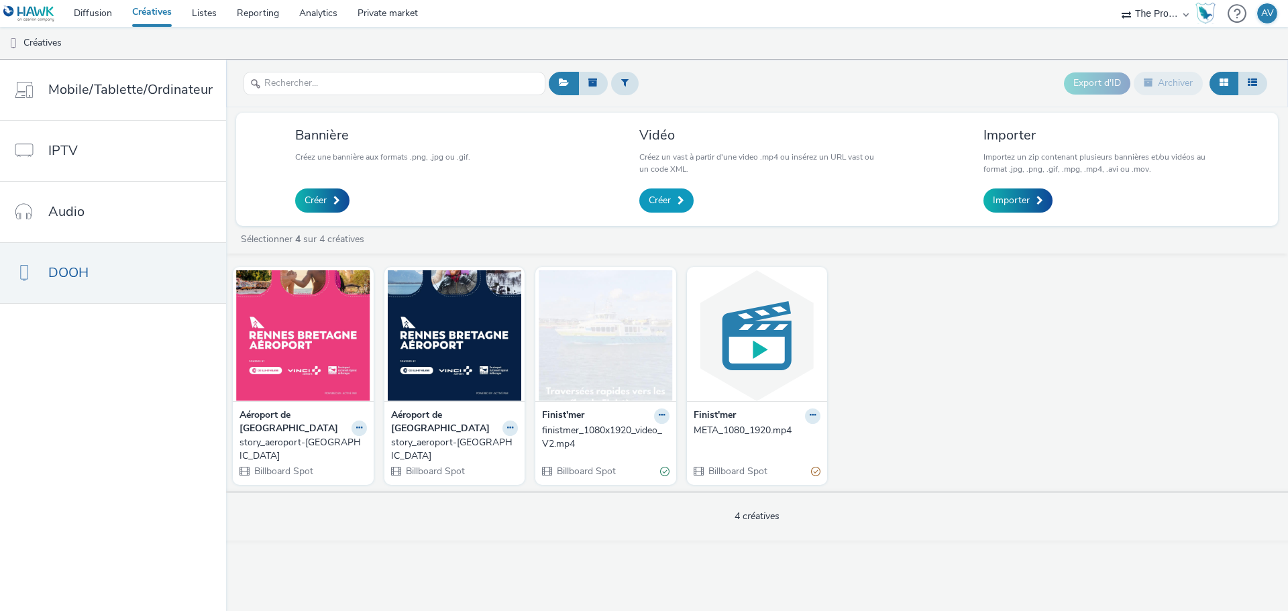
click at [681, 199] on span at bounding box center [680, 200] width 7 height 9
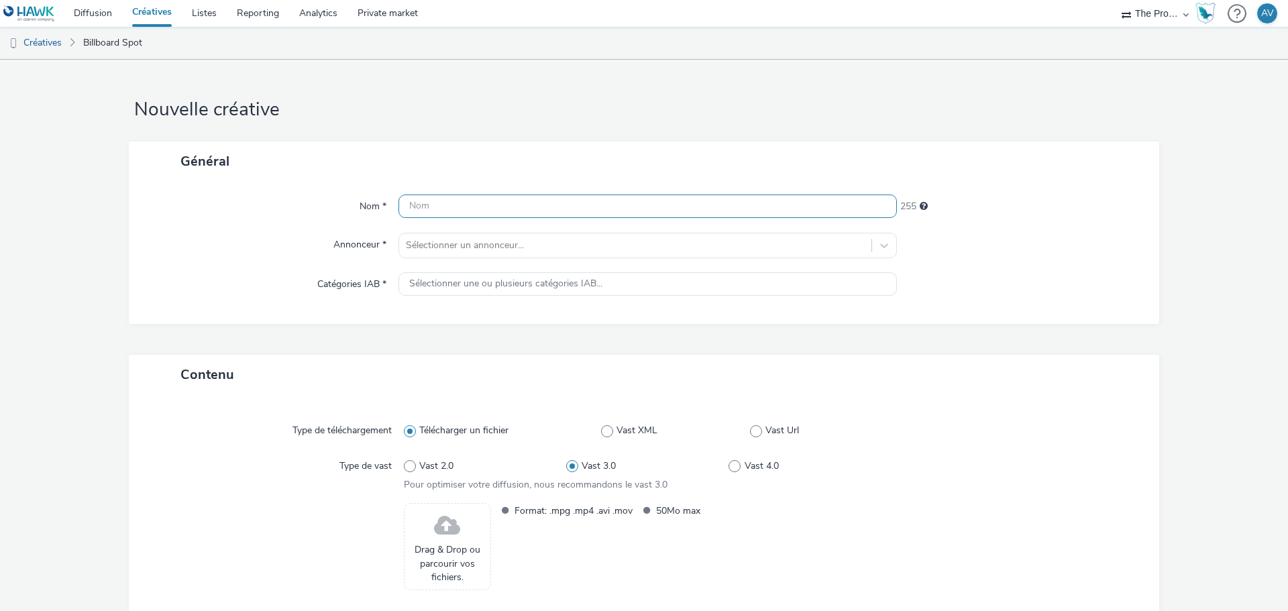
click at [427, 207] on input "text" at bounding box center [647, 206] width 498 height 23
paste input "story_aeroport-[GEOGRAPHIC_DATA]"
type input "story_aeroport-[GEOGRAPHIC_DATA]"
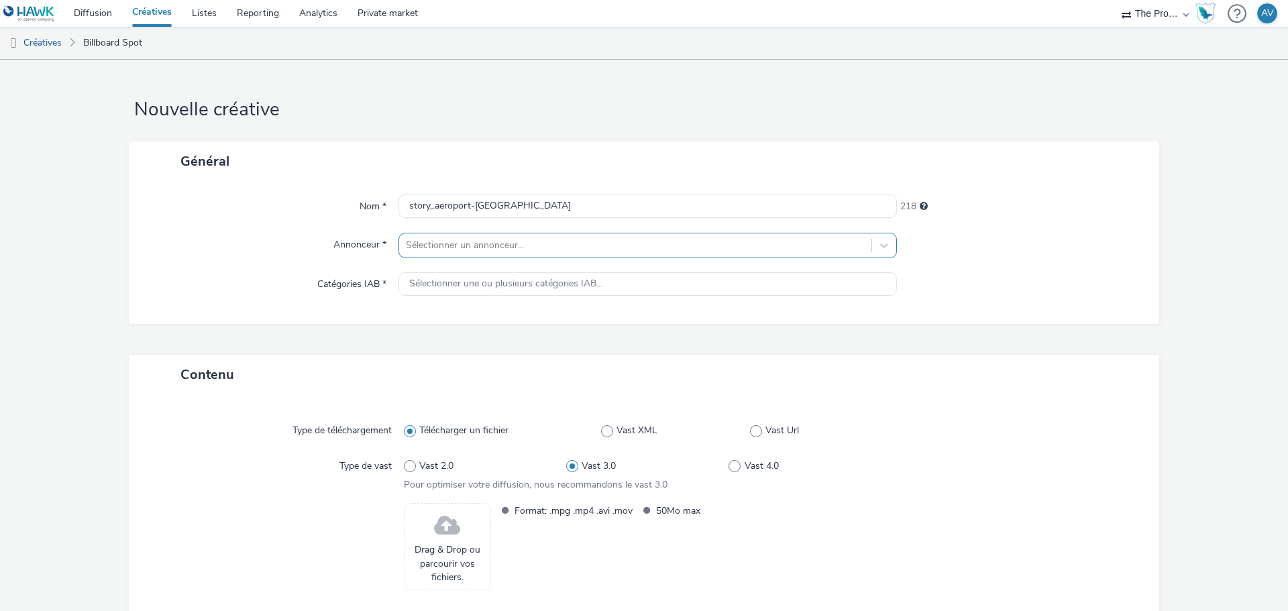
click at [485, 239] on div at bounding box center [635, 245] width 459 height 16
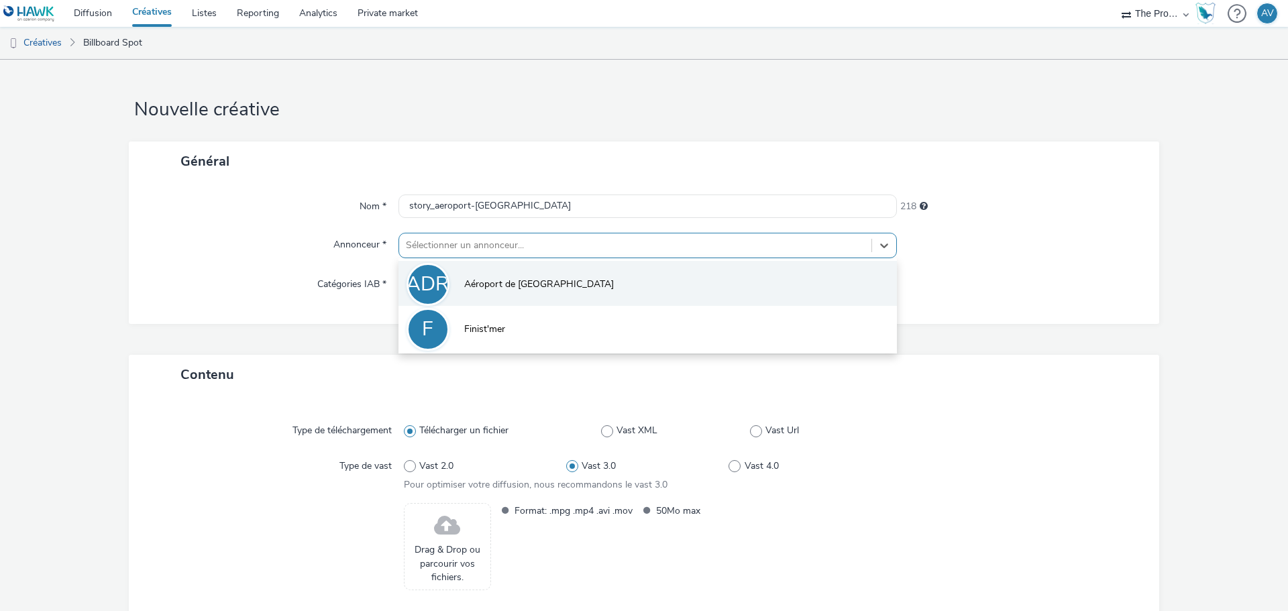
click at [485, 278] on span "Aéroport de [GEOGRAPHIC_DATA]" at bounding box center [539, 284] width 150 height 13
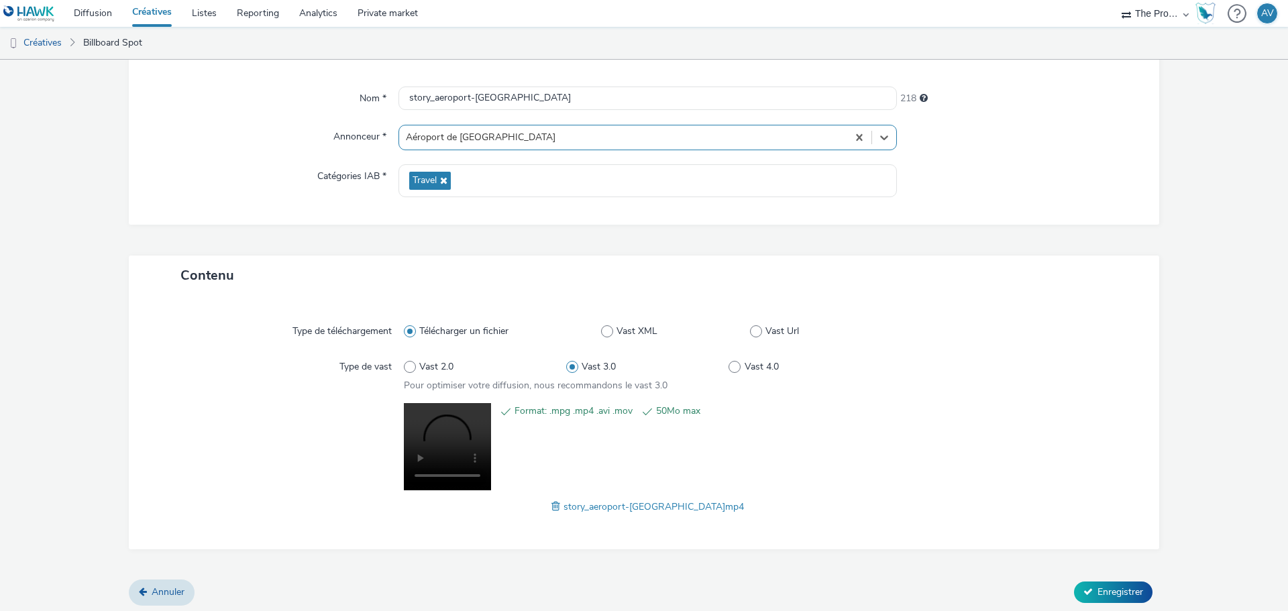
scroll to position [112, 0]
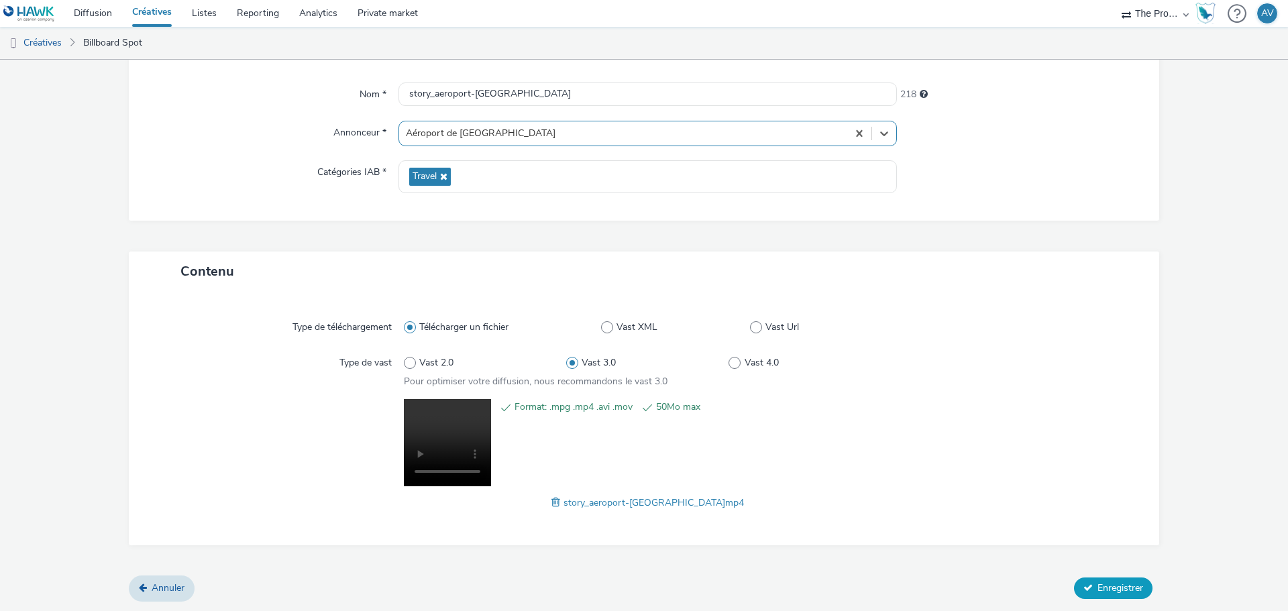
click at [1111, 592] on span "Enregistrer" at bounding box center [1120, 588] width 46 height 13
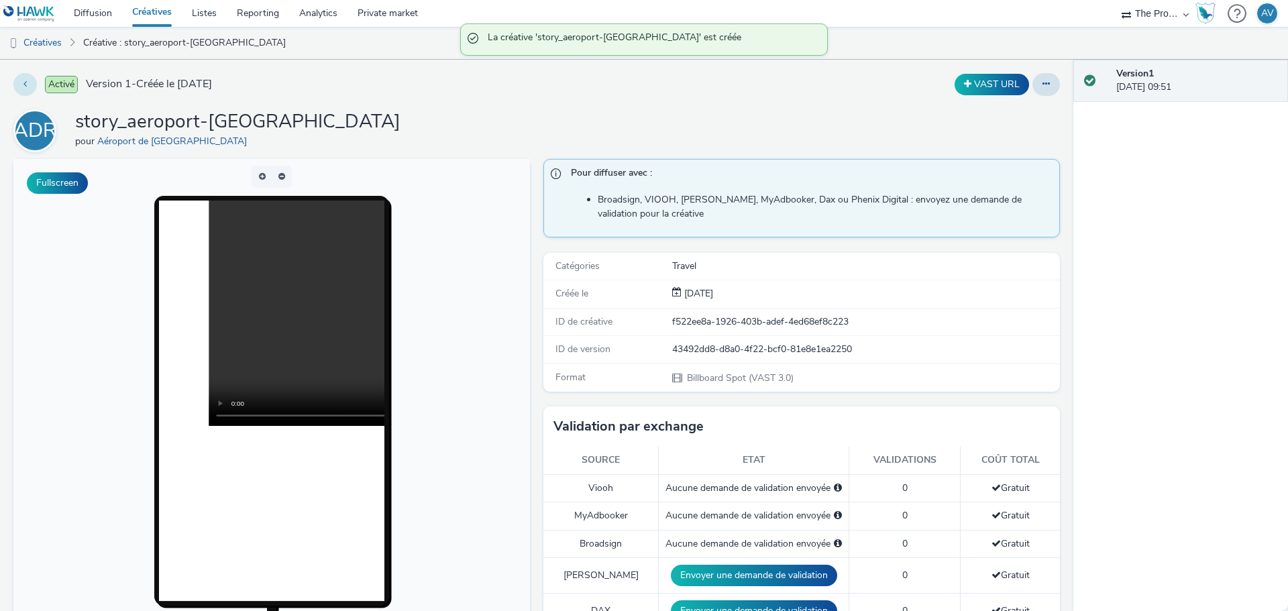
click at [26, 84] on icon at bounding box center [24, 83] width 3 height 9
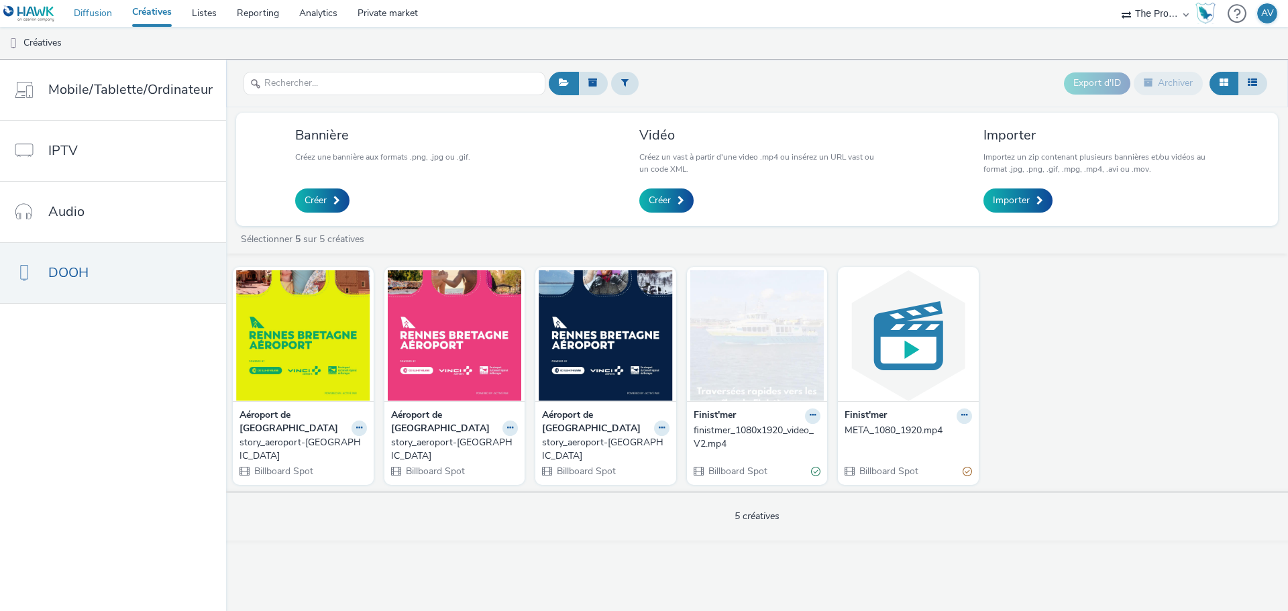
click at [94, 16] on link "Diffusion" at bounding box center [93, 13] width 58 height 27
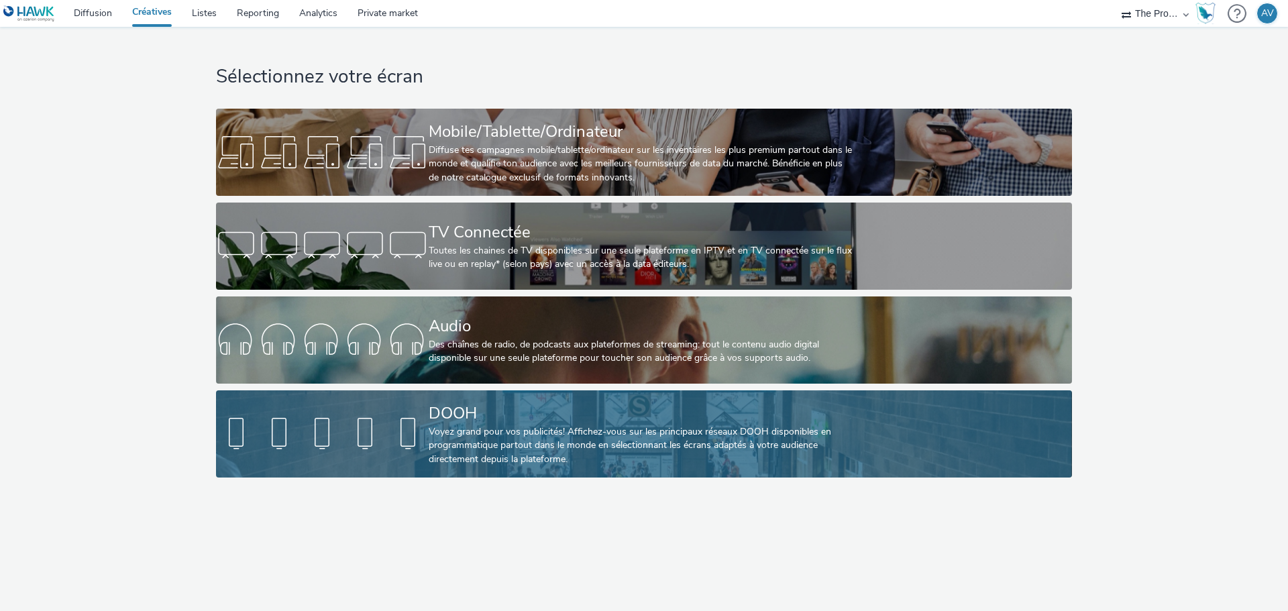
click at [506, 403] on div "DOOH" at bounding box center [641, 413] width 425 height 23
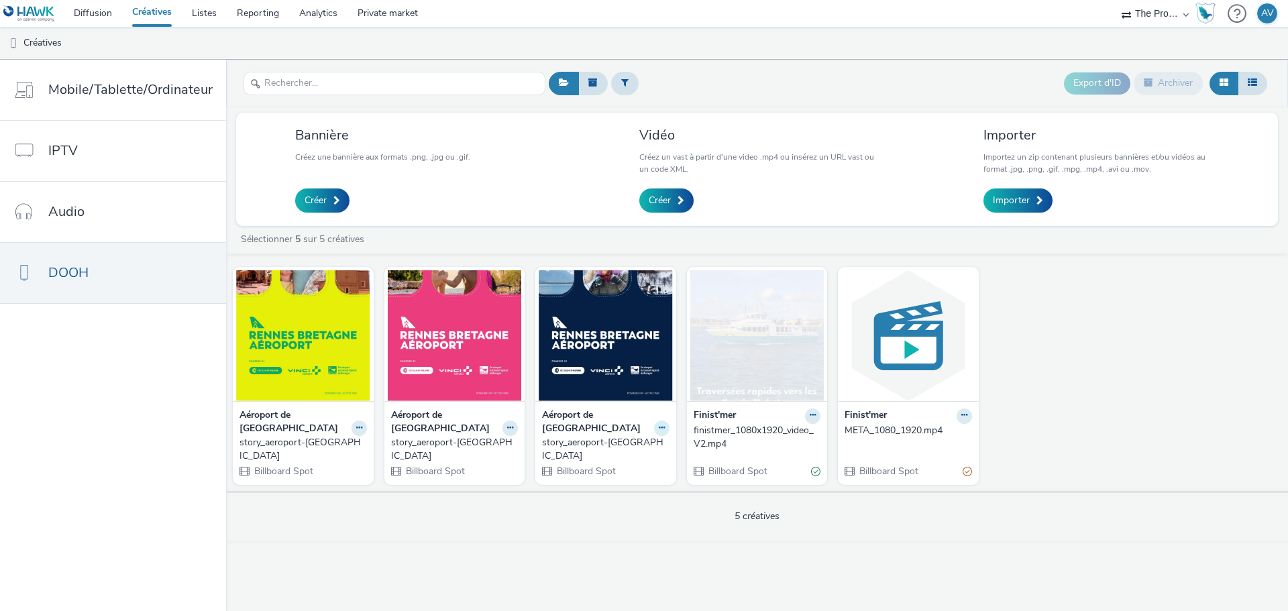
click at [362, 424] on icon at bounding box center [359, 428] width 6 height 8
click at [600, 439] on link "Modifier" at bounding box center [619, 451] width 101 height 27
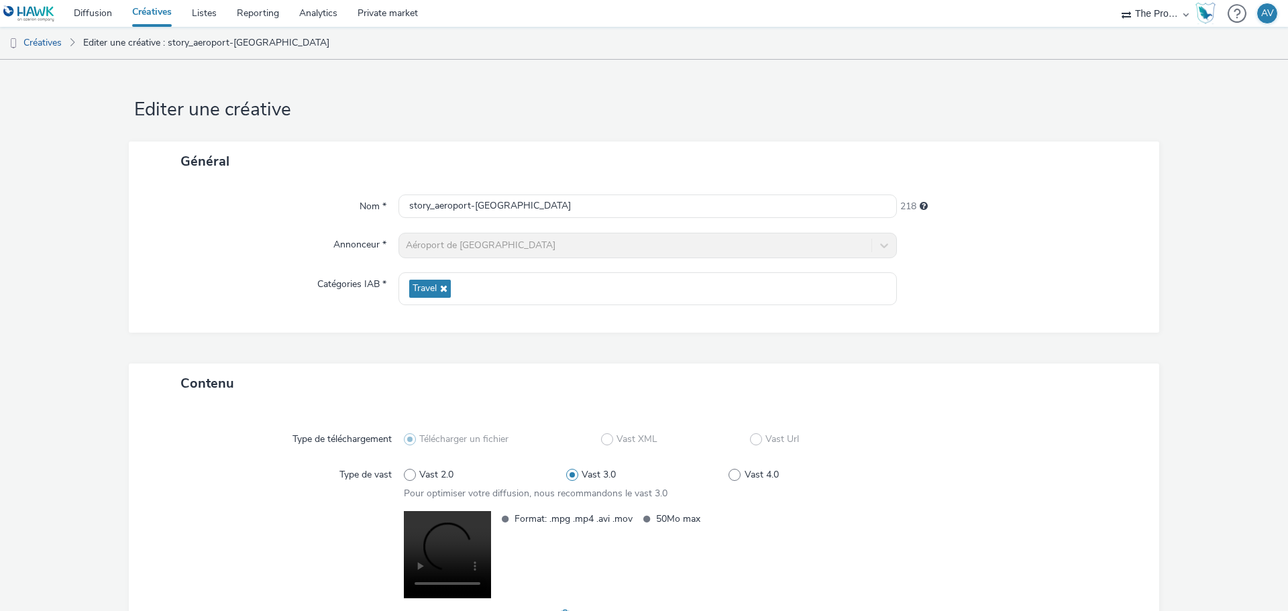
scroll to position [112, 0]
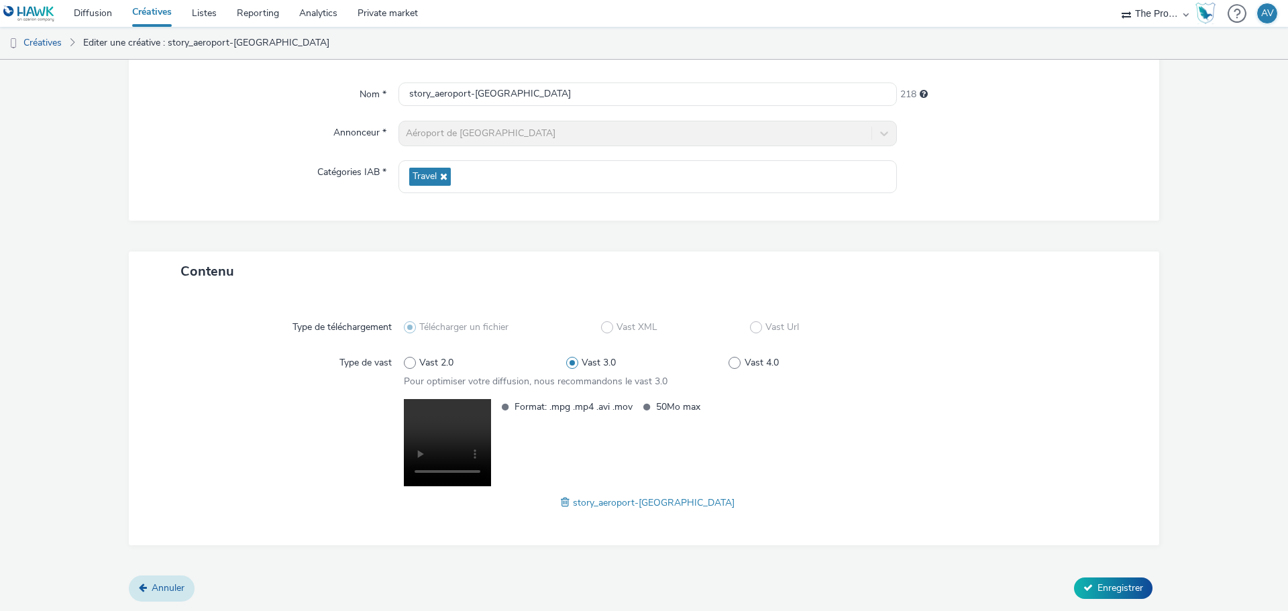
click at [148, 590] on link "Annuler" at bounding box center [162, 587] width 66 height 25
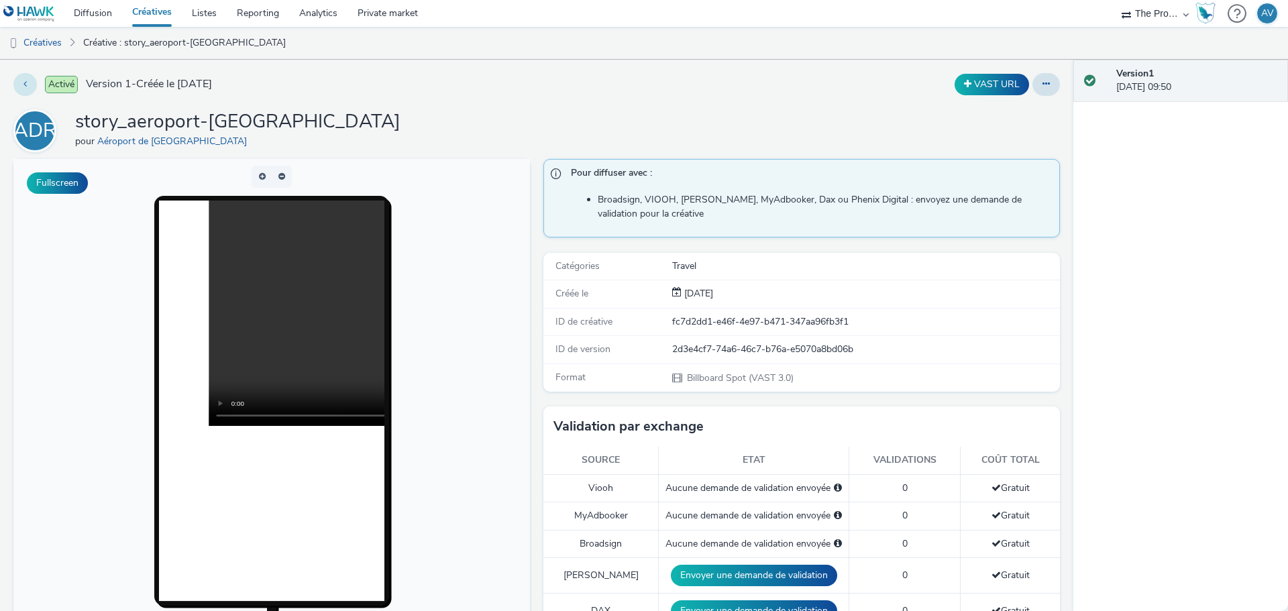
click at [18, 82] on button at bounding box center [24, 84] width 23 height 23
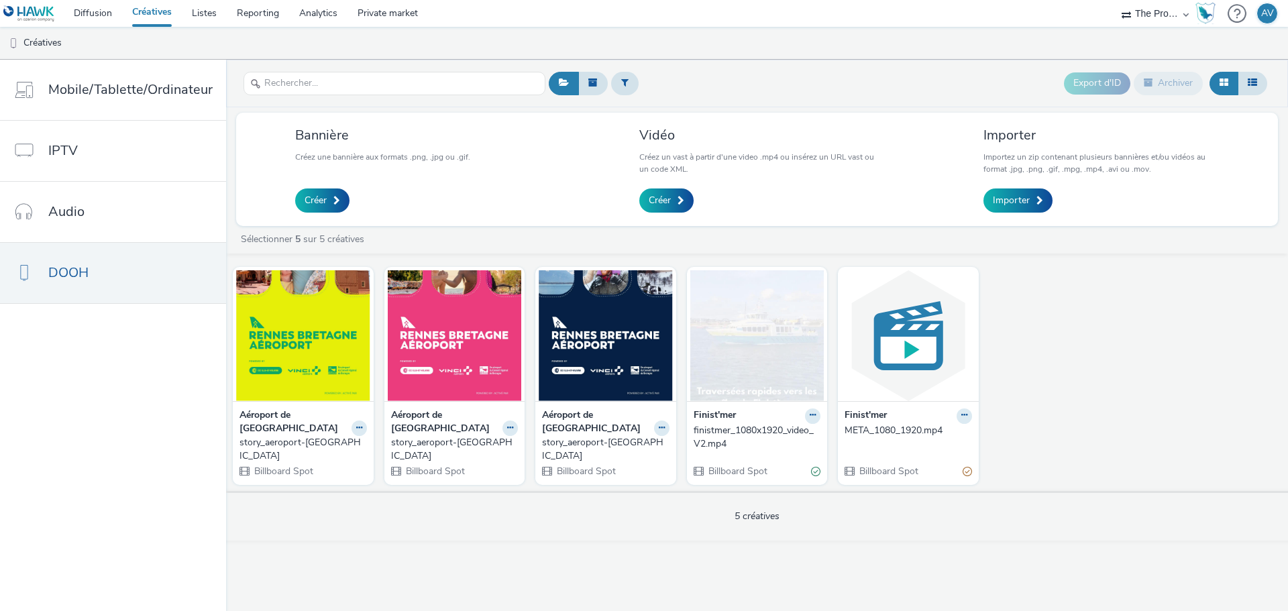
click at [580, 415] on strong "Aéroport de [GEOGRAPHIC_DATA]" at bounding box center [596, 421] width 109 height 27
click at [580, 436] on div "story_aeroport-[GEOGRAPHIC_DATA]" at bounding box center [603, 449] width 122 height 27
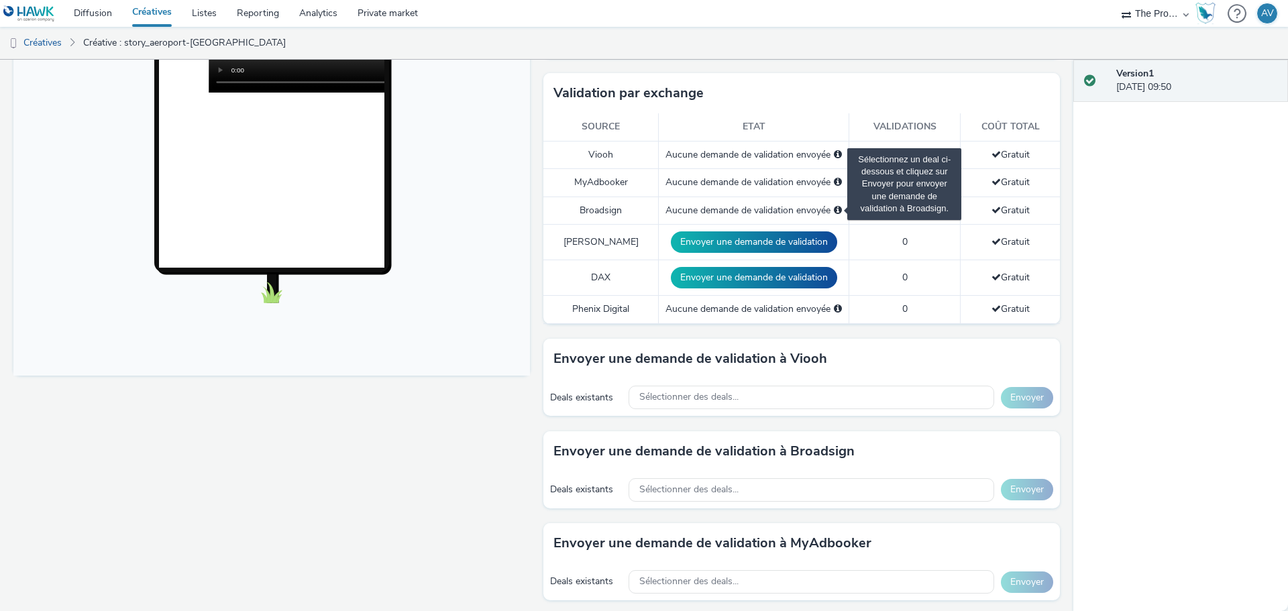
scroll to position [402, 0]
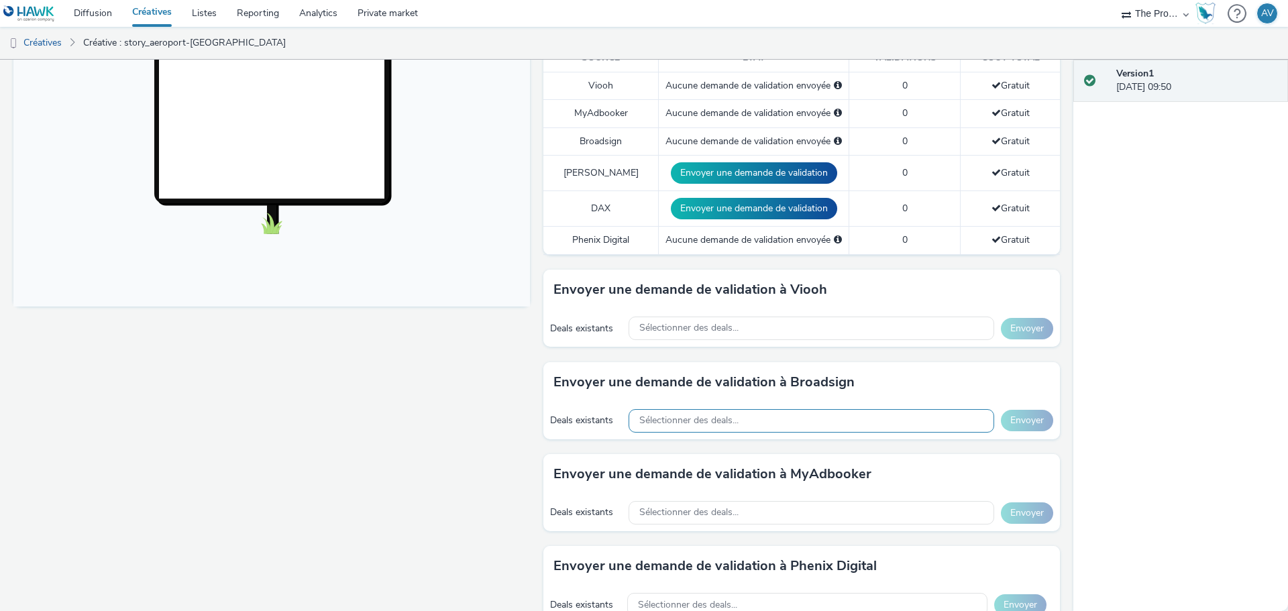
click at [814, 427] on div "Sélectionner des deals..." at bounding box center [811, 420] width 366 height 23
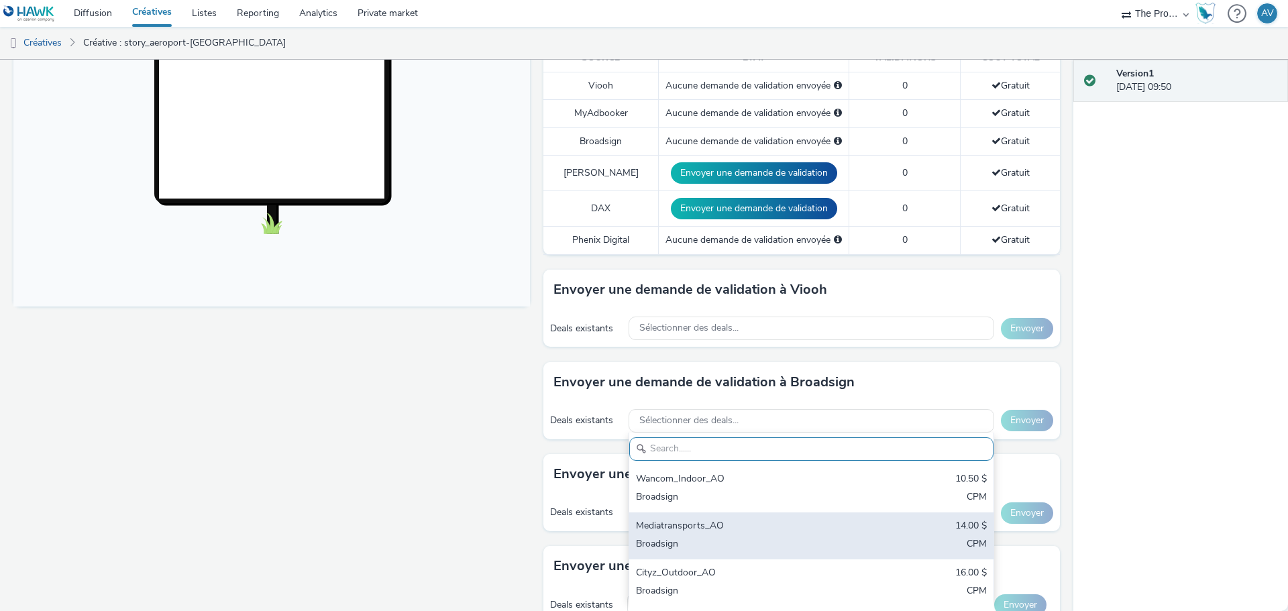
click at [745, 533] on div "Mediatransports_AO" at bounding box center [751, 526] width 231 height 15
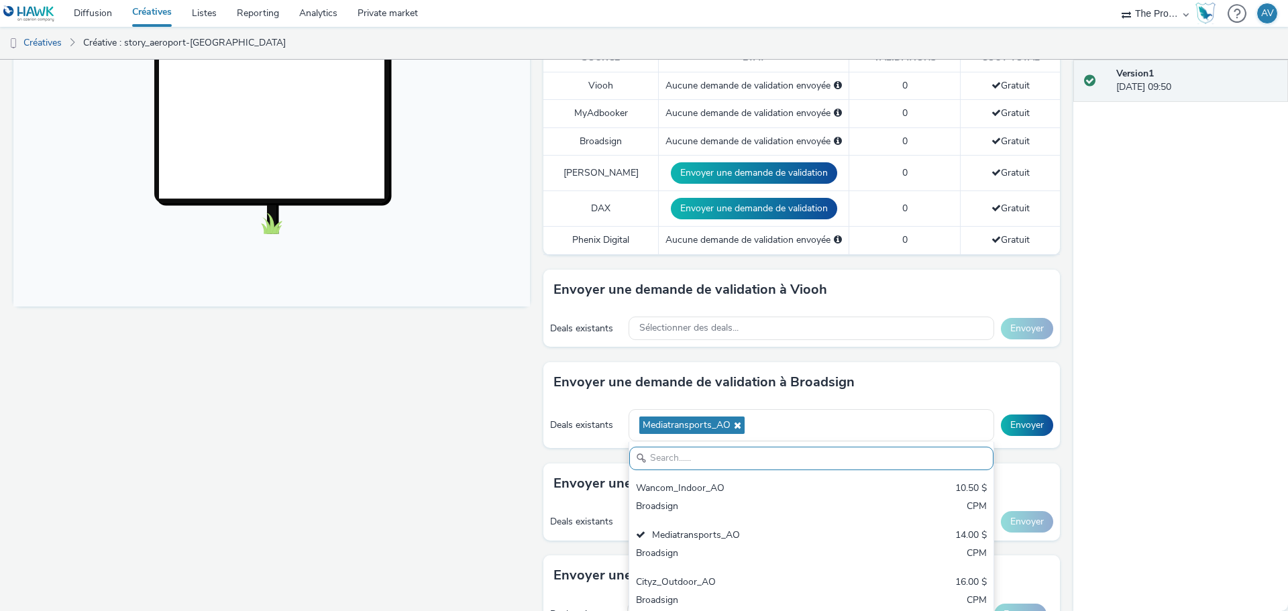
click at [499, 451] on div "Fullscreen" at bounding box center [274, 341] width 523 height 1168
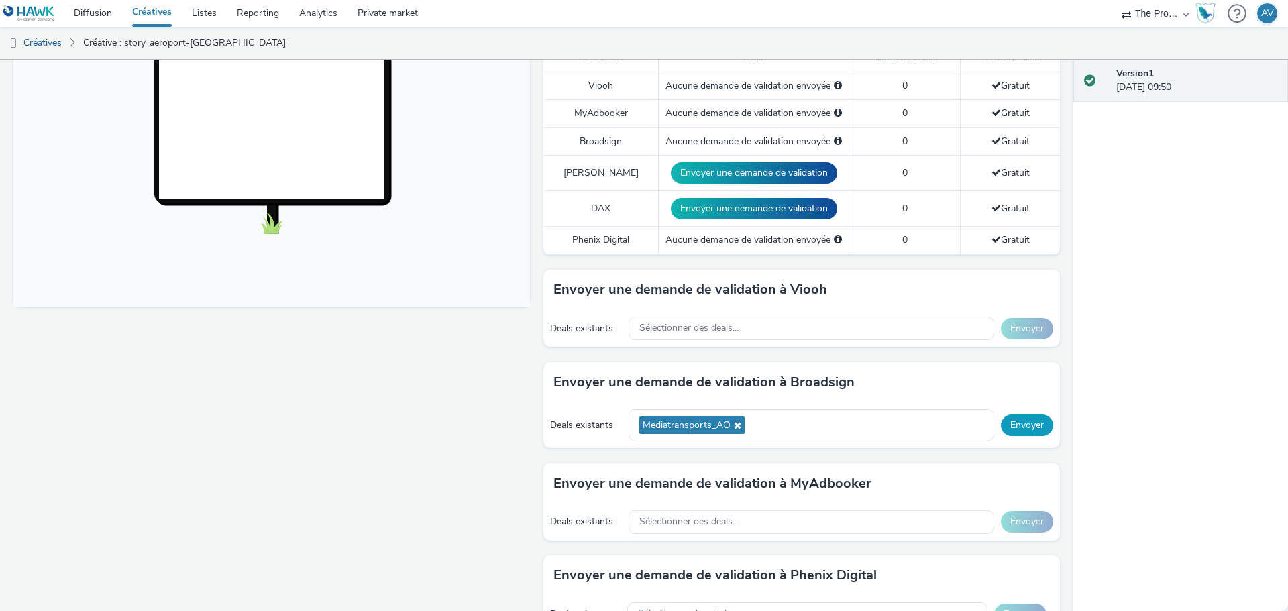
click at [1021, 423] on button "Envoyer" at bounding box center [1027, 425] width 52 height 21
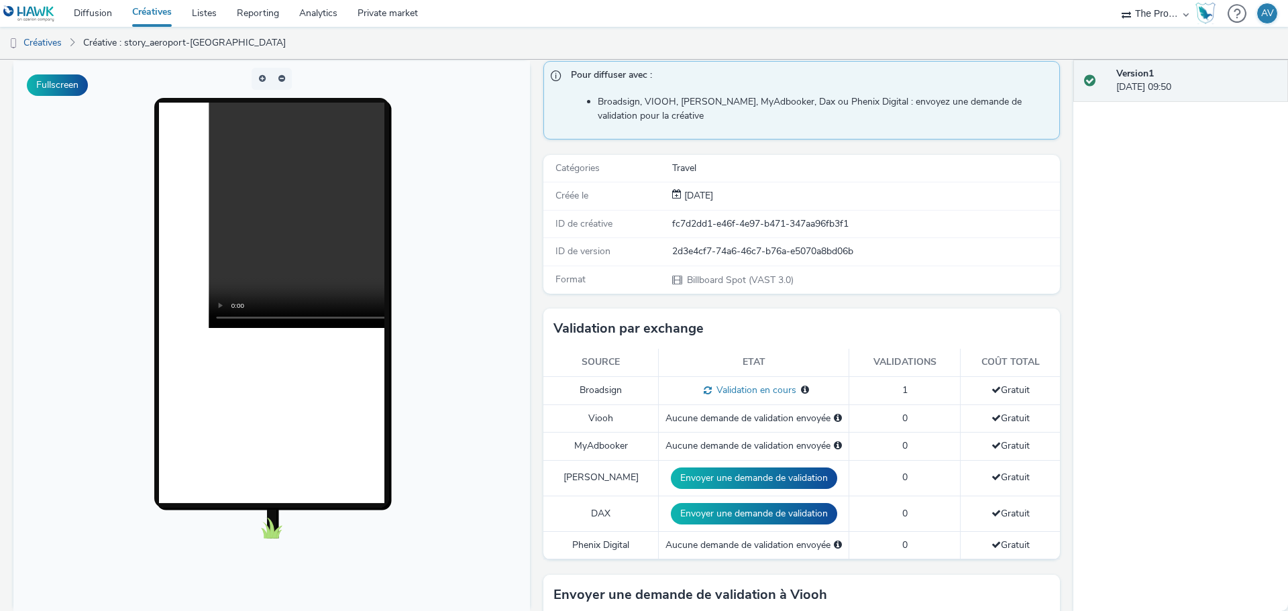
scroll to position [0, 0]
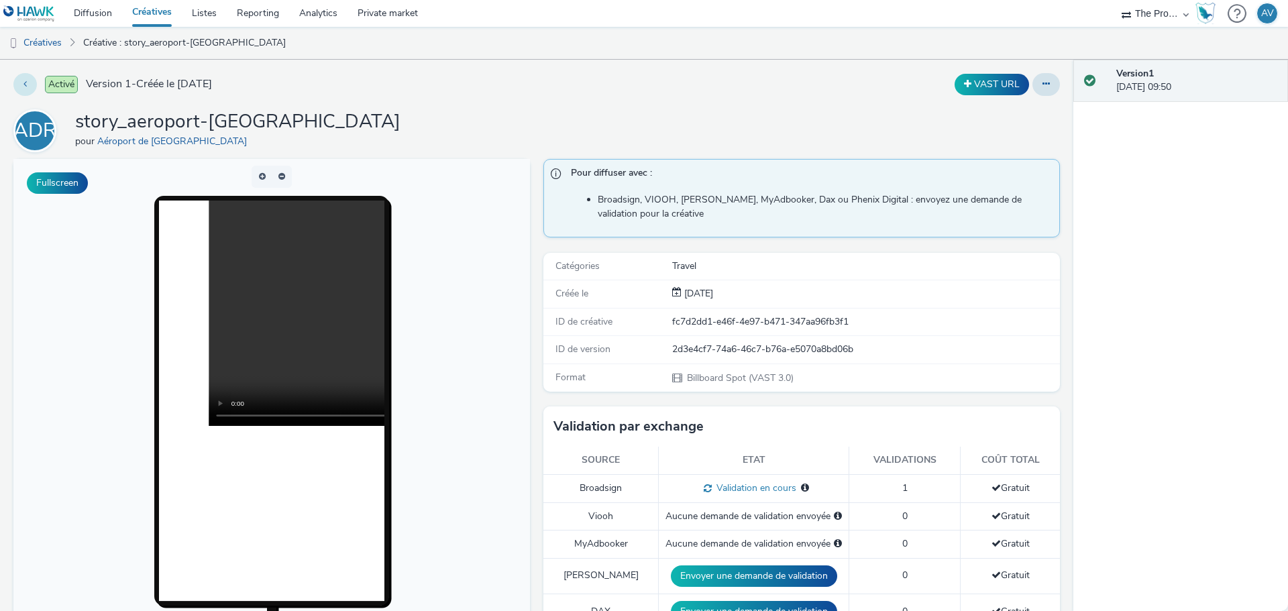
click at [19, 83] on button at bounding box center [24, 84] width 23 height 23
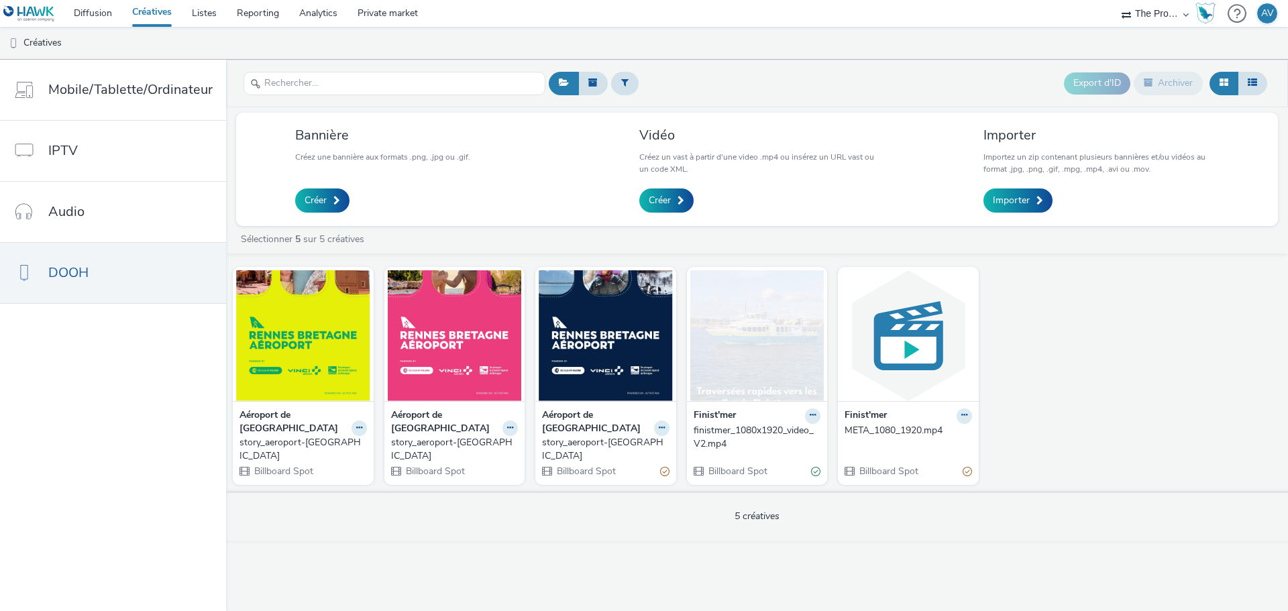
click at [455, 436] on div "story_aeroport-[GEOGRAPHIC_DATA]" at bounding box center [452, 449] width 122 height 27
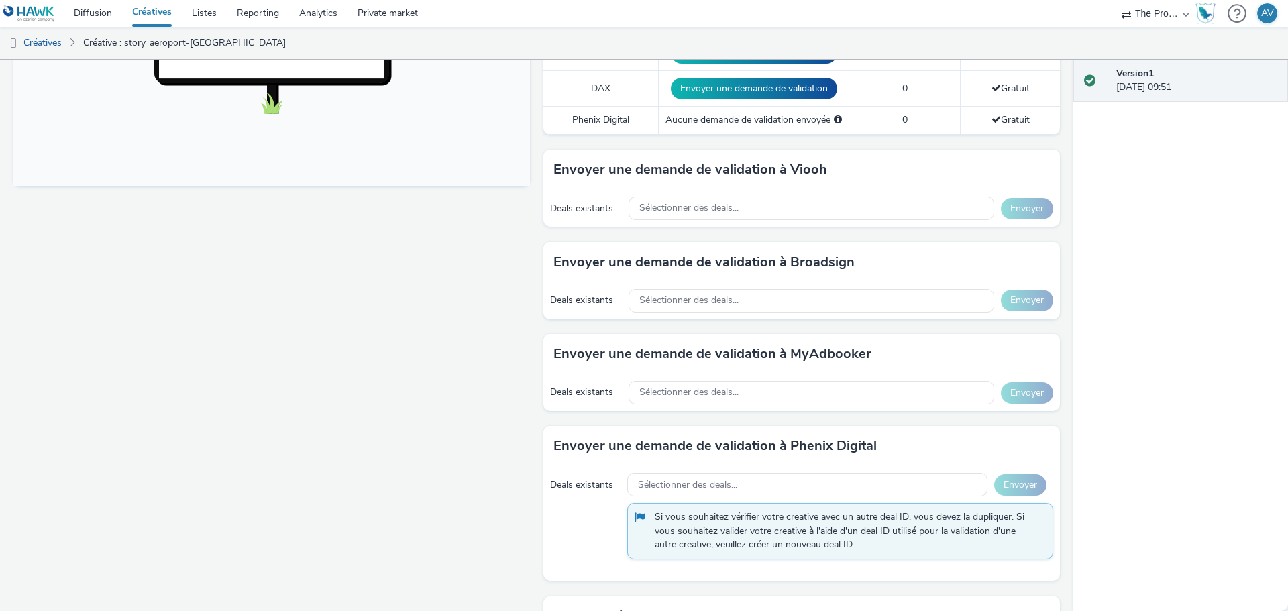
scroll to position [537, 0]
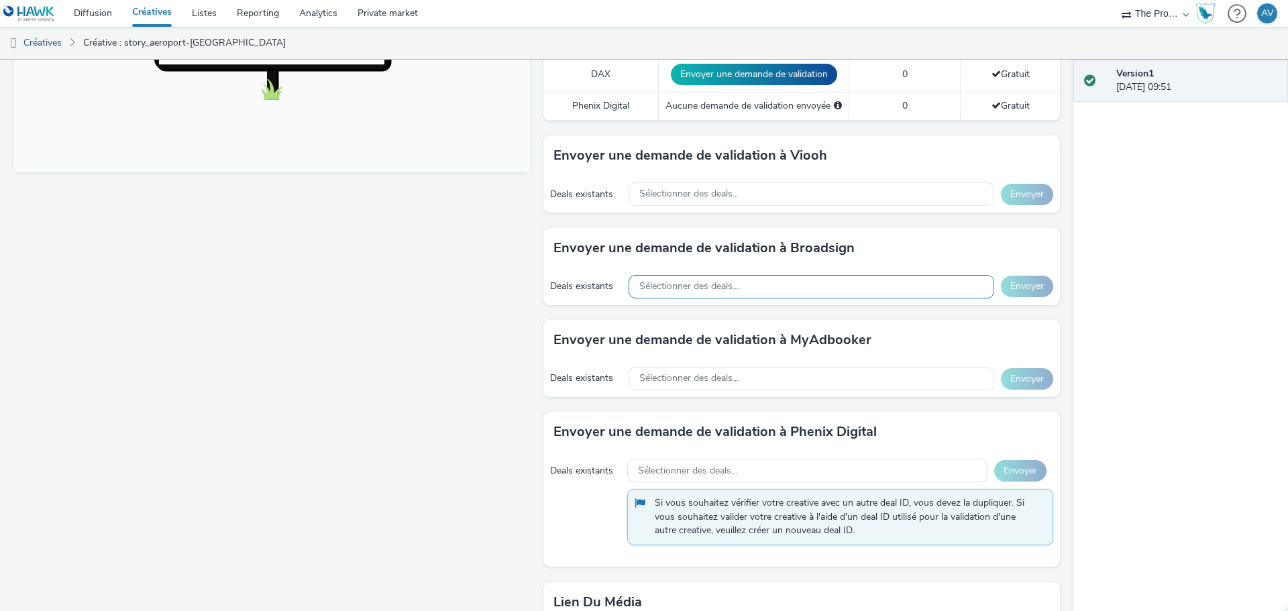
click at [812, 282] on div "Sélectionner des deals..." at bounding box center [811, 286] width 366 height 23
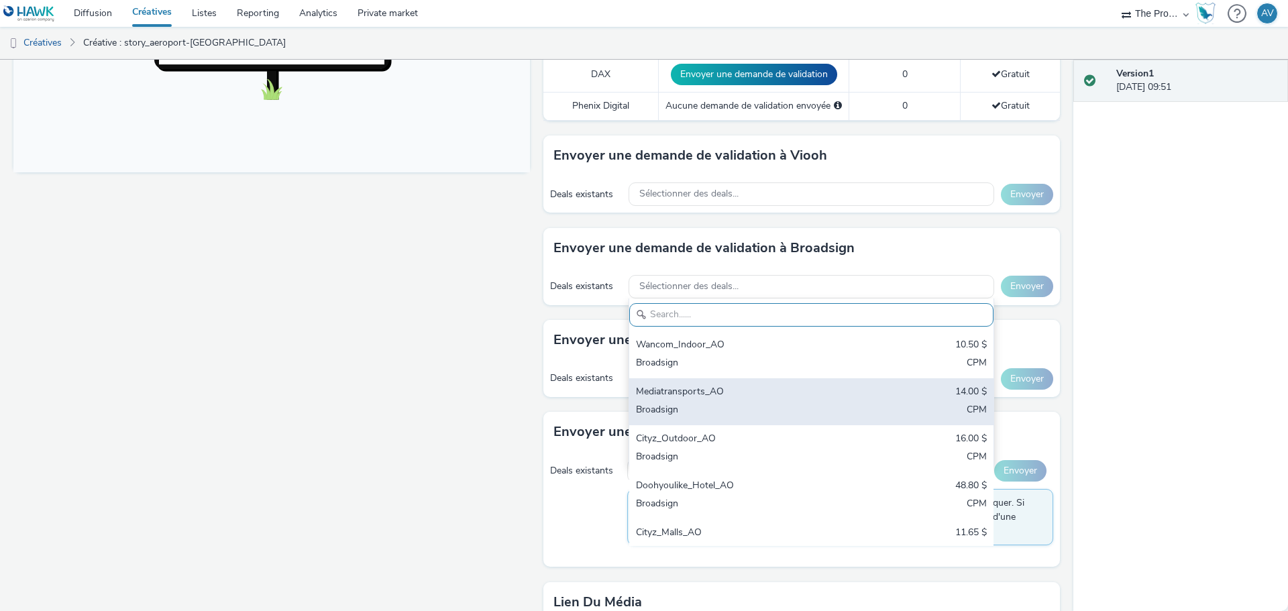
click at [689, 398] on div "Mediatransports_AO" at bounding box center [751, 392] width 231 height 15
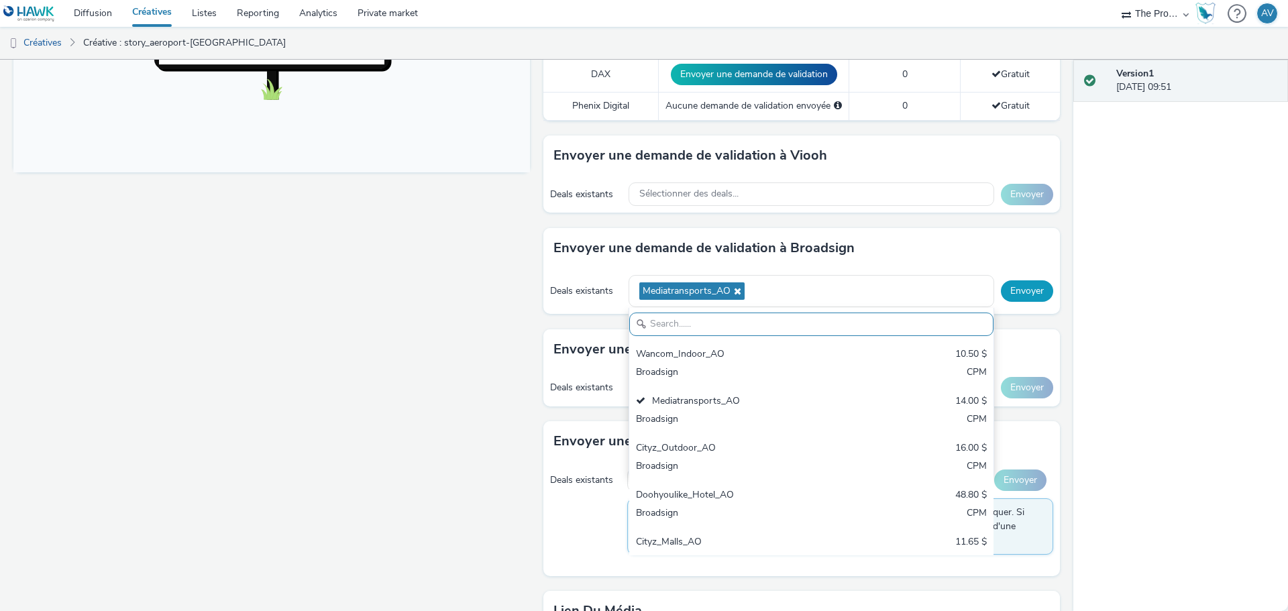
click at [1024, 290] on button "Envoyer" at bounding box center [1027, 290] width 52 height 21
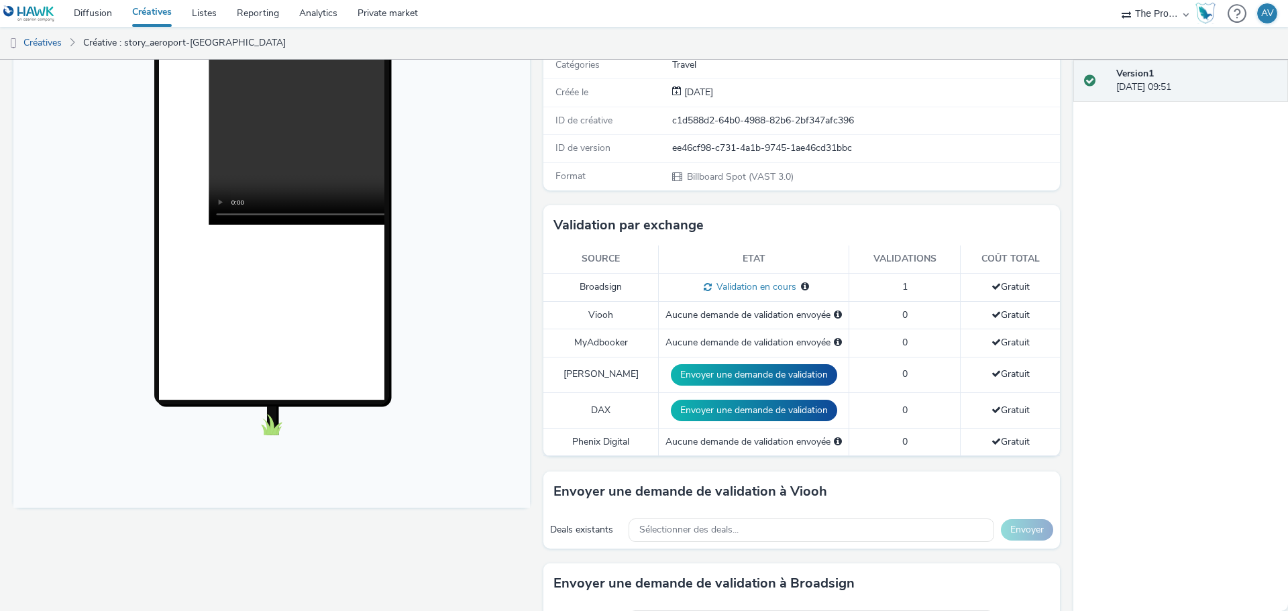
scroll to position [0, 0]
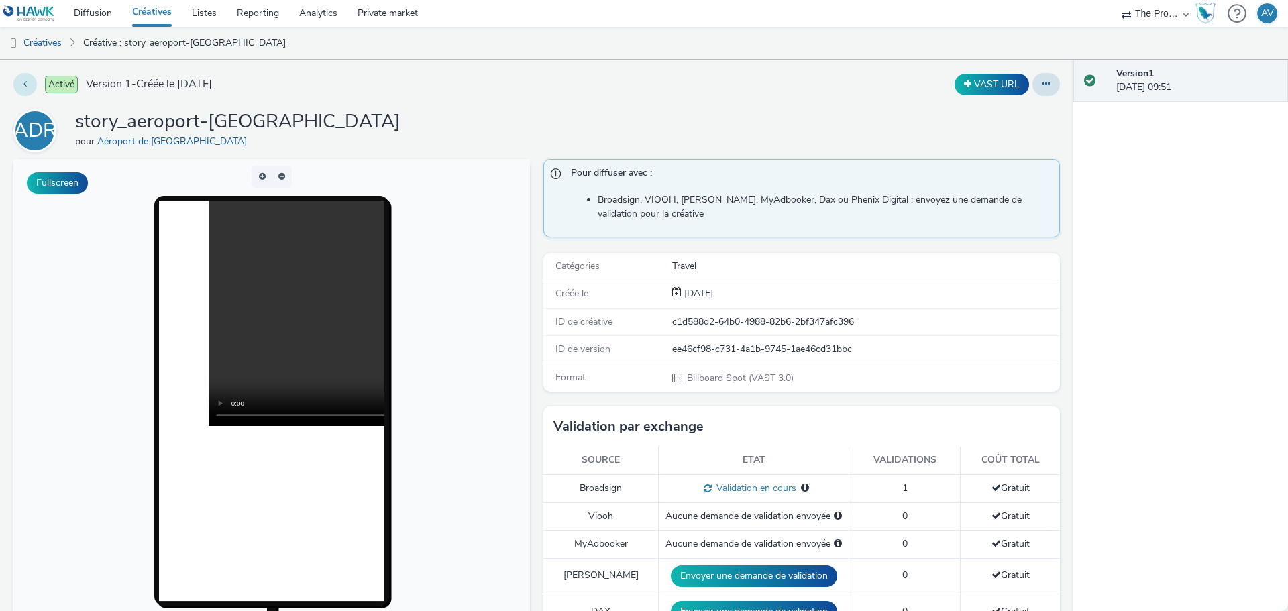
click at [28, 77] on button at bounding box center [24, 84] width 23 height 23
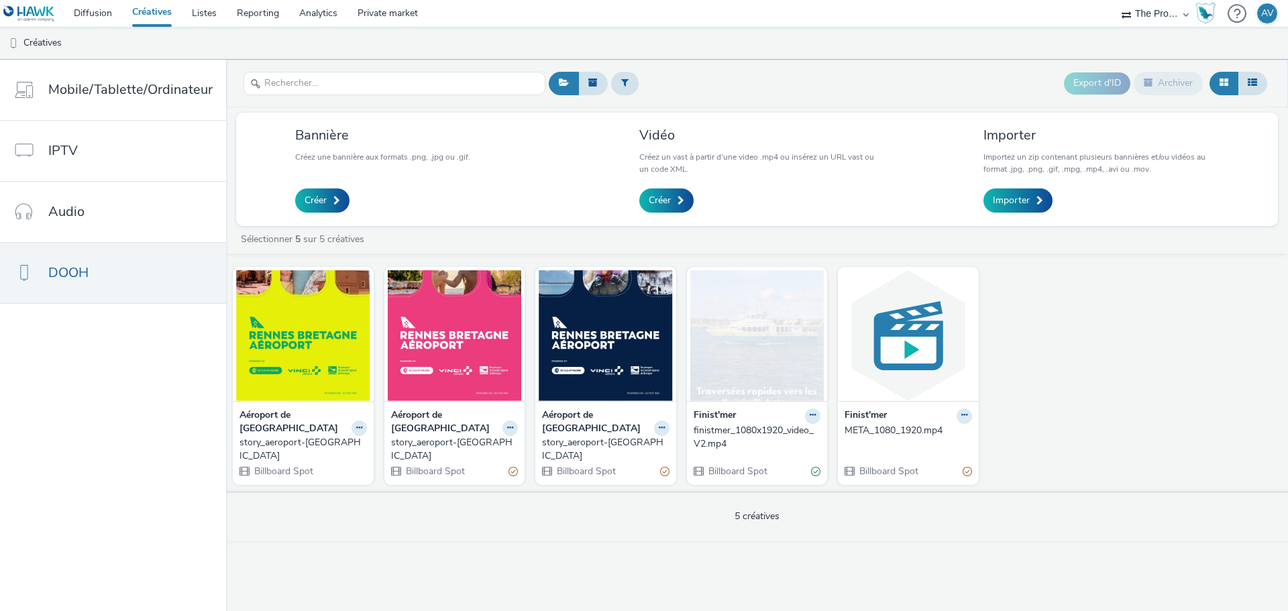
click at [299, 436] on div "story_aeroport-[GEOGRAPHIC_DATA]" at bounding box center [300, 449] width 122 height 27
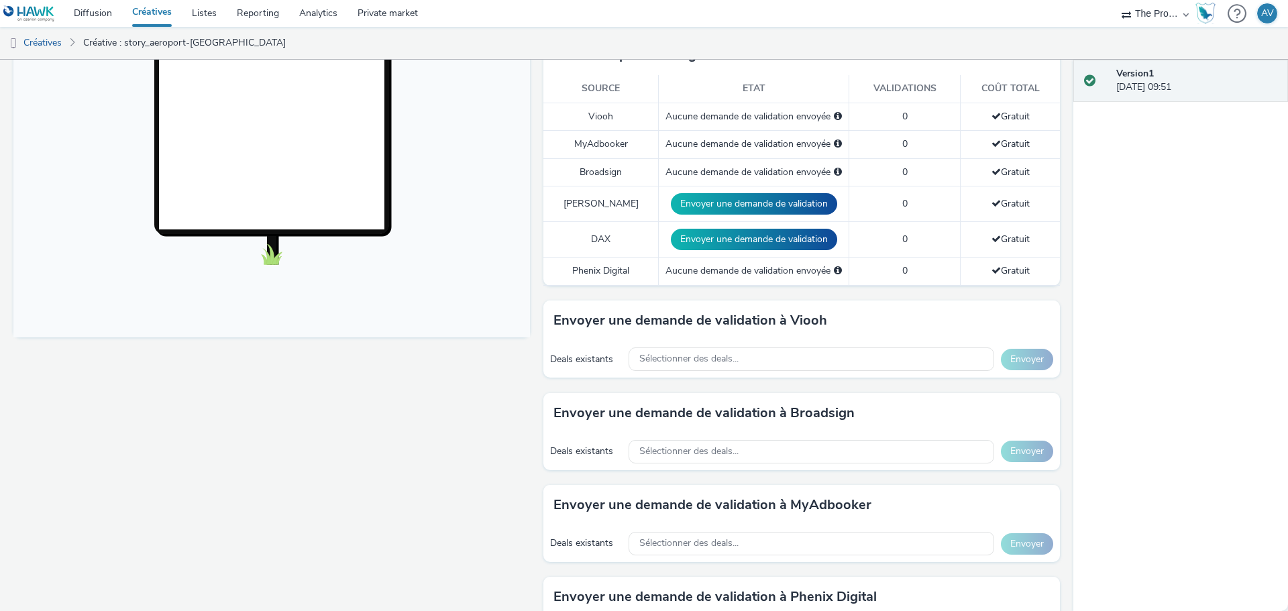
scroll to position [402, 0]
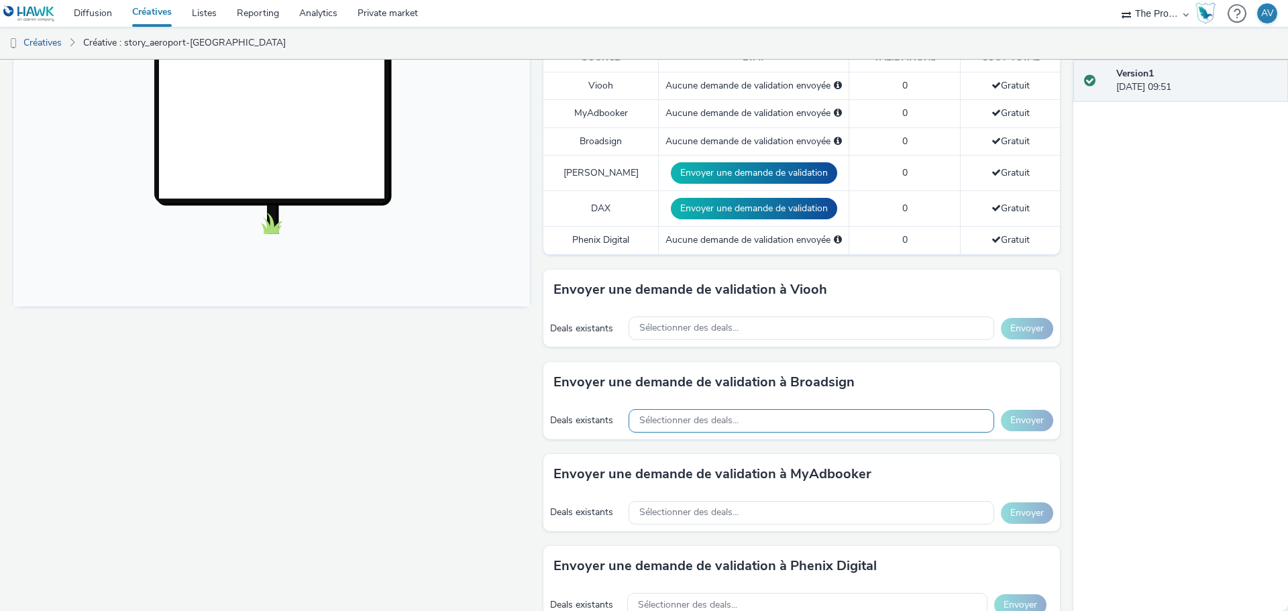
click at [866, 417] on div "Sélectionner des deals..." at bounding box center [811, 420] width 366 height 23
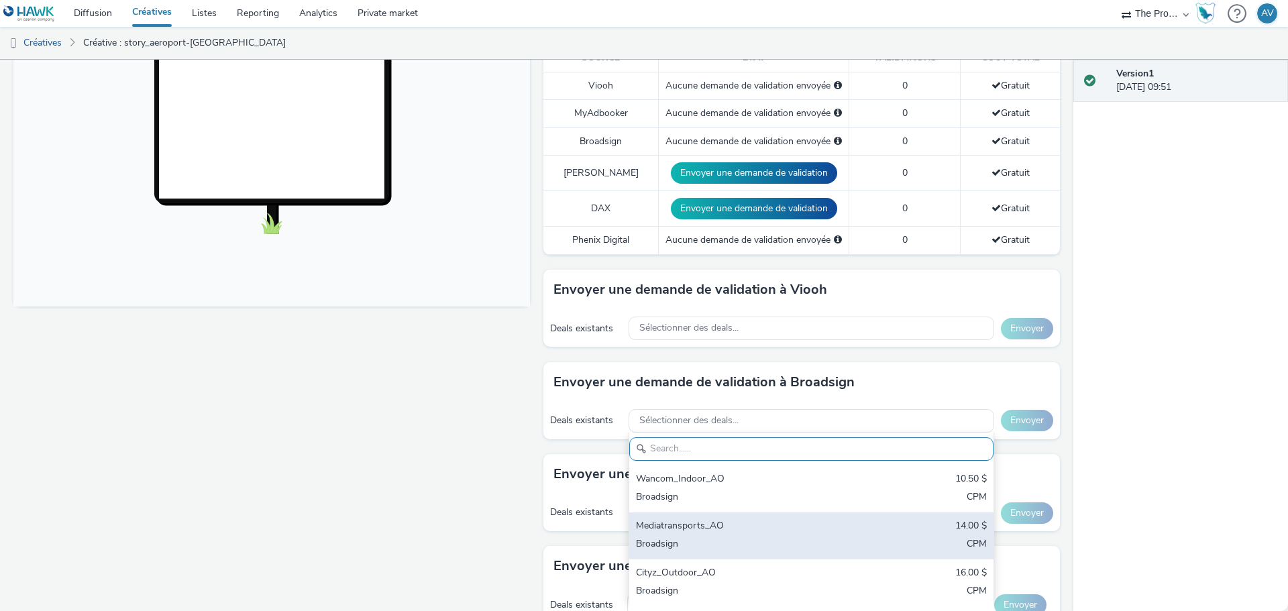
click at [689, 532] on div "Mediatransports_AO" at bounding box center [751, 526] width 231 height 15
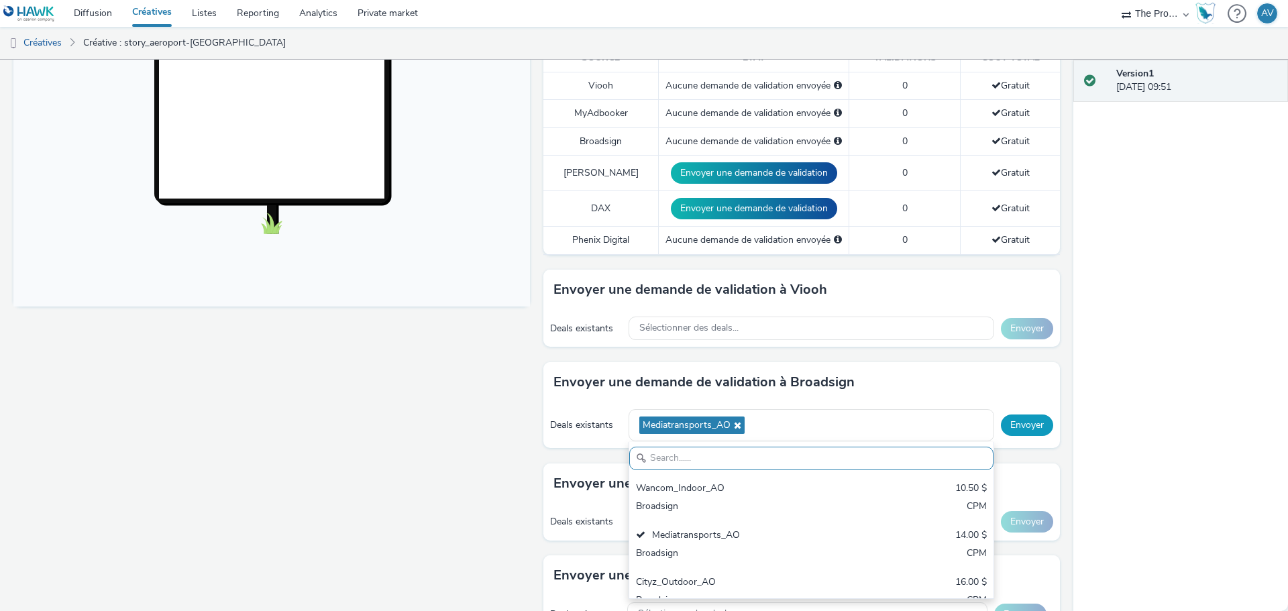
click at [1011, 428] on button "Envoyer" at bounding box center [1027, 425] width 52 height 21
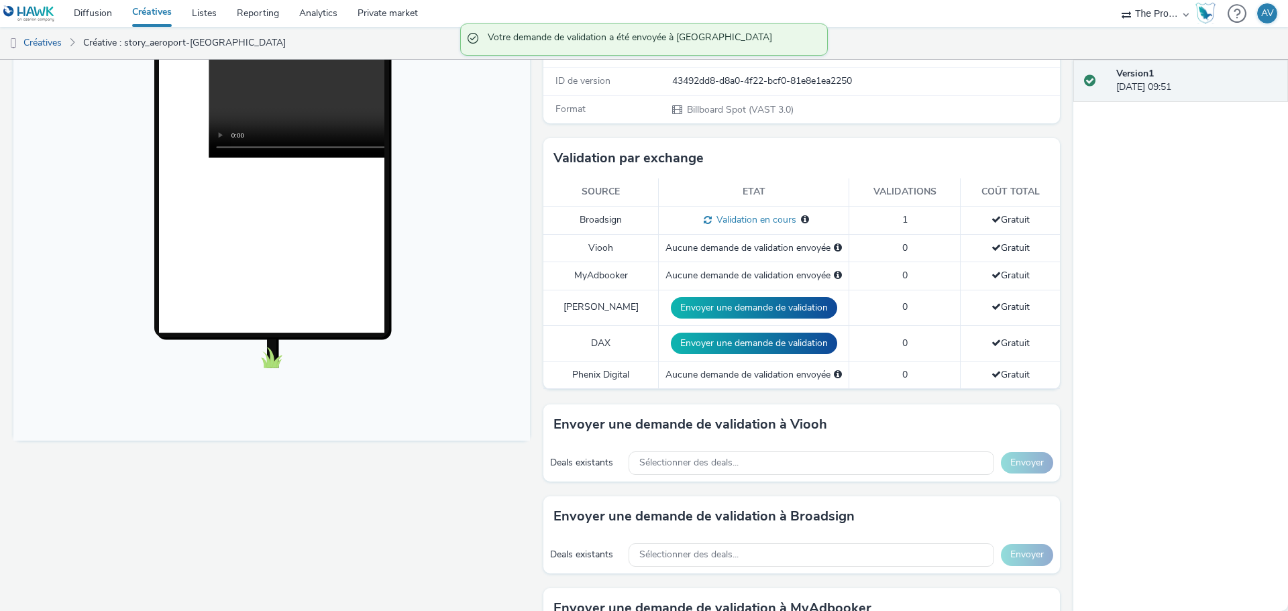
scroll to position [0, 0]
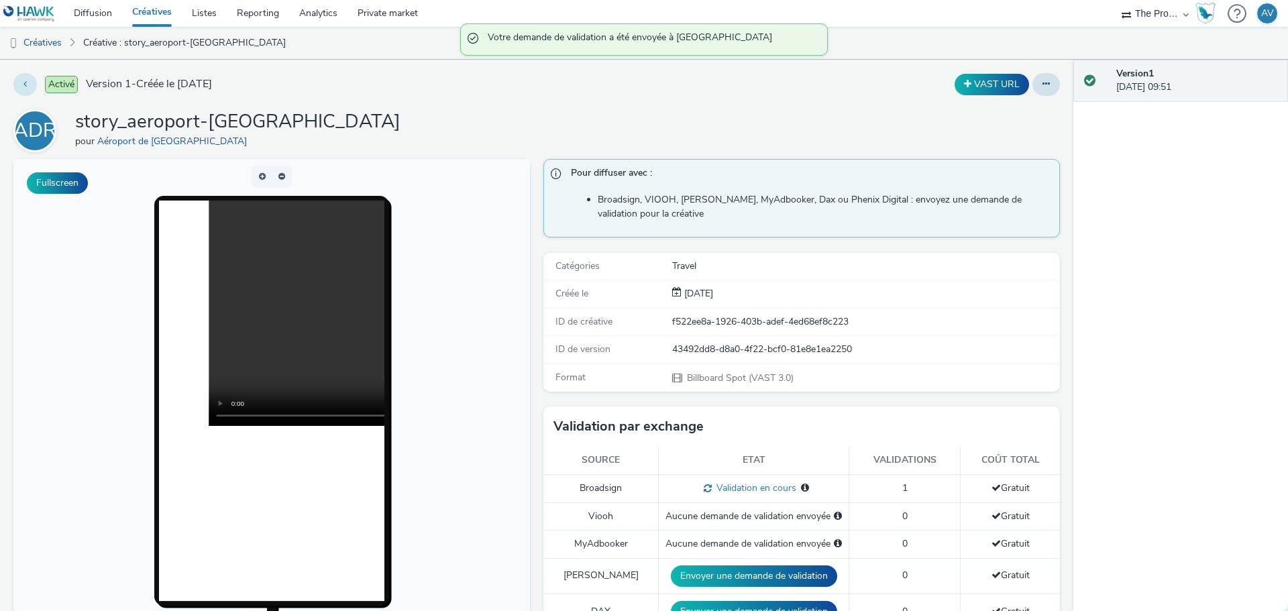
click at [23, 78] on button at bounding box center [24, 84] width 23 height 23
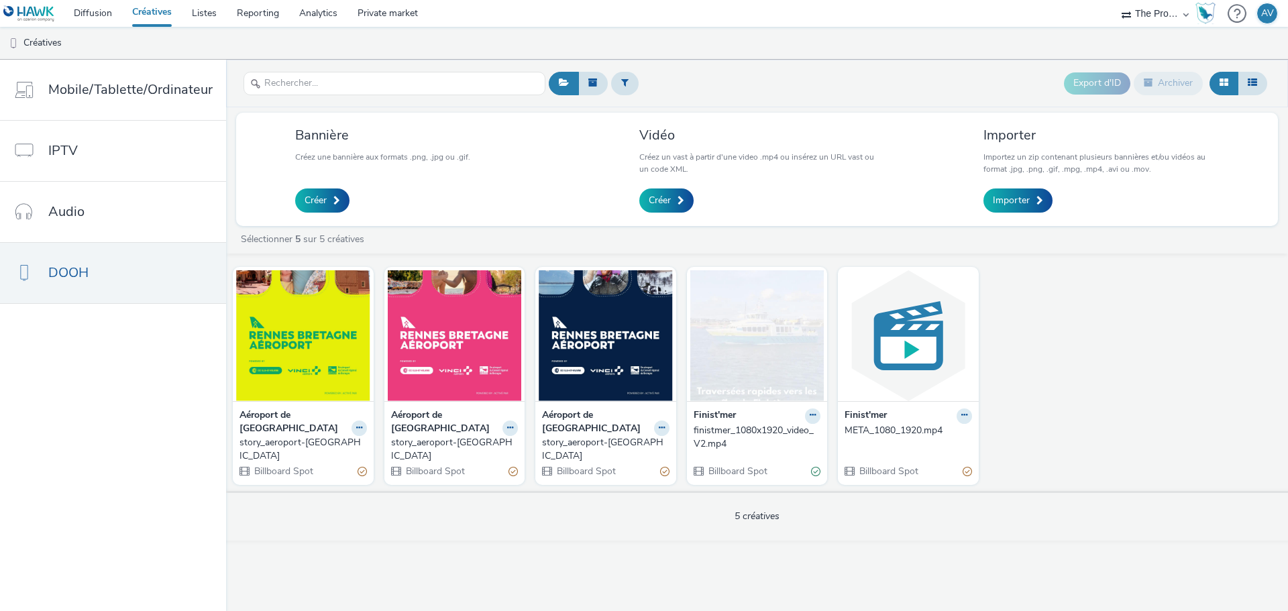
click at [590, 436] on div "story_aeroport-[GEOGRAPHIC_DATA]" at bounding box center [603, 449] width 122 height 27
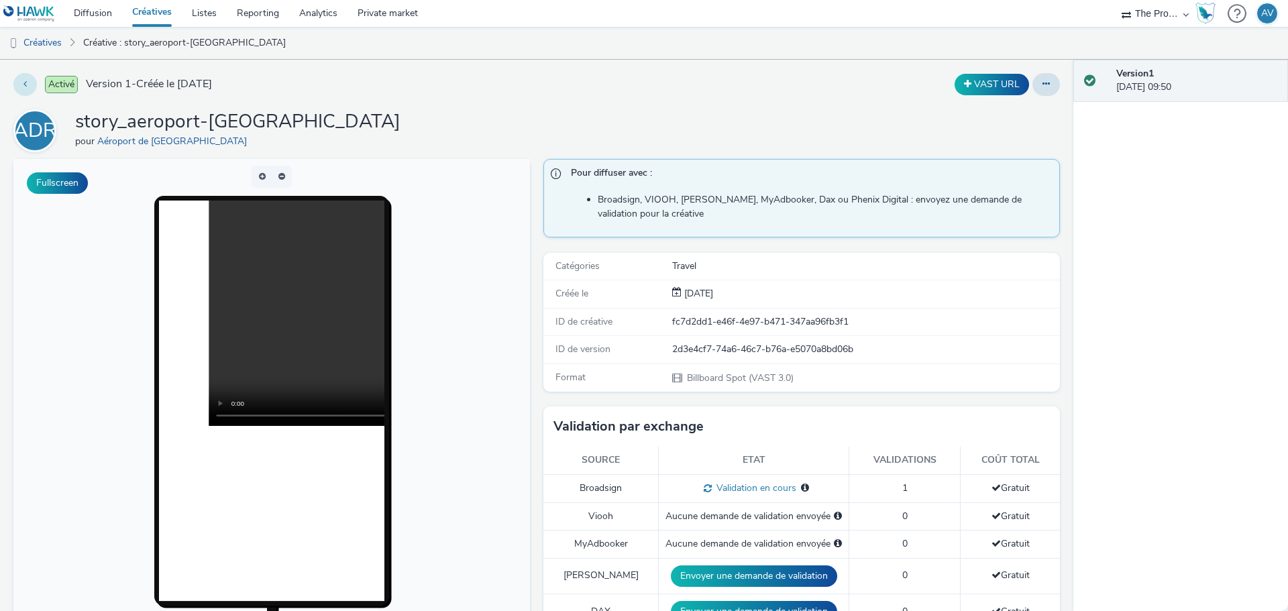
click at [25, 83] on icon at bounding box center [24, 83] width 3 height 9
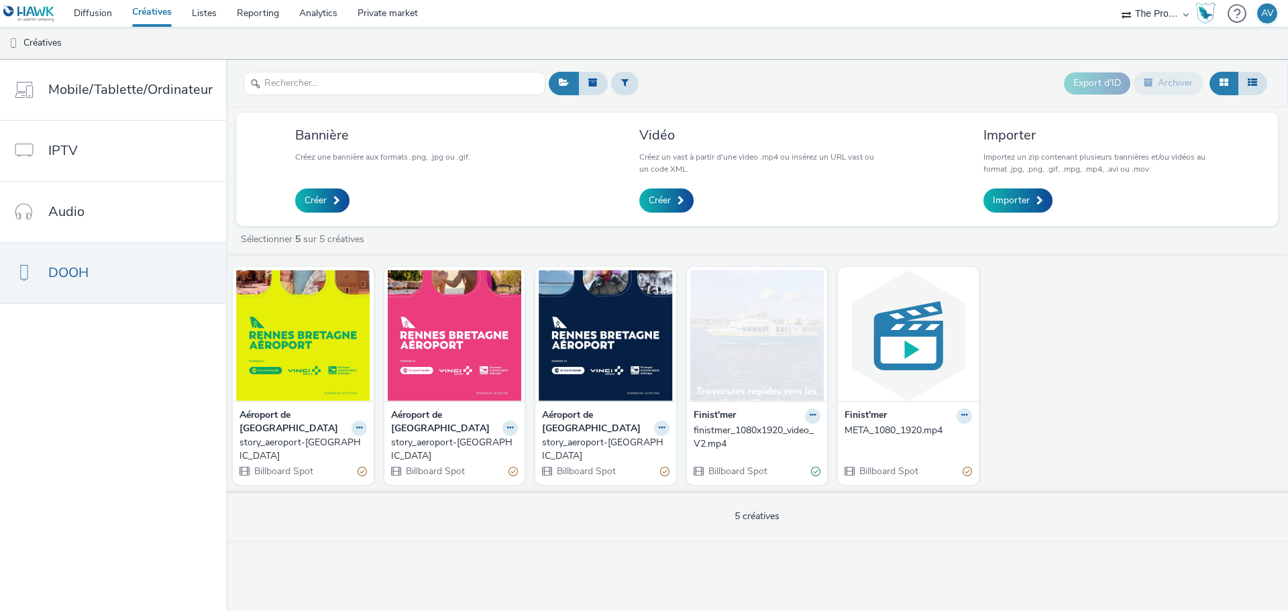
click at [431, 436] on div "story_aeroport-[GEOGRAPHIC_DATA]" at bounding box center [452, 449] width 122 height 27
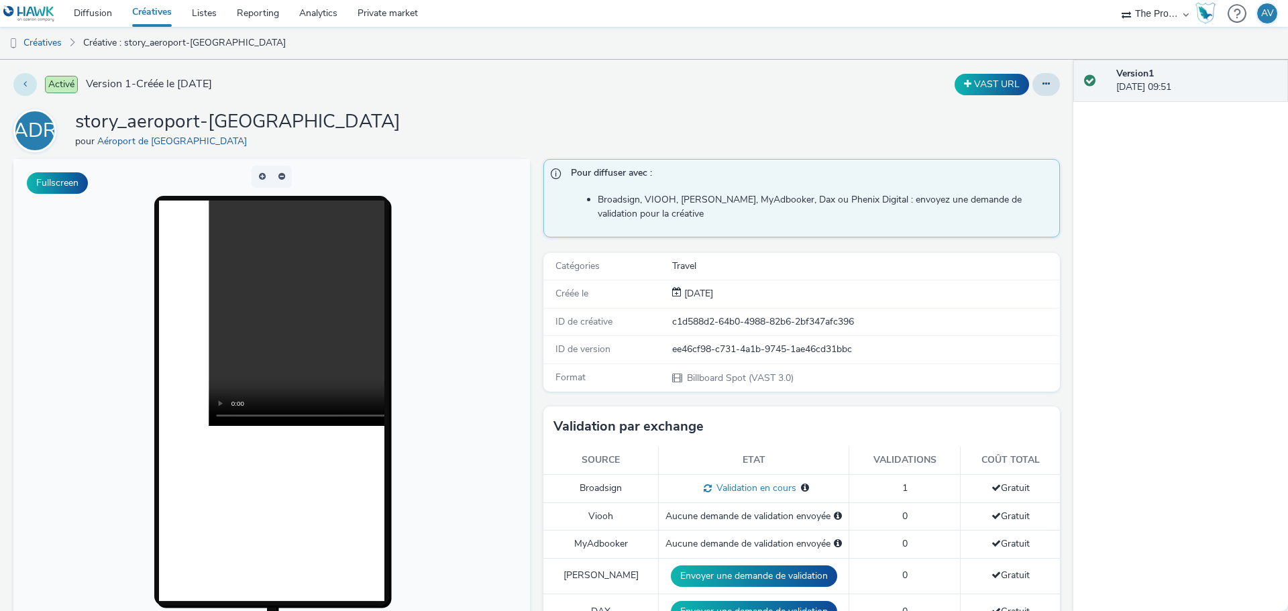
click at [25, 87] on icon at bounding box center [24, 83] width 3 height 9
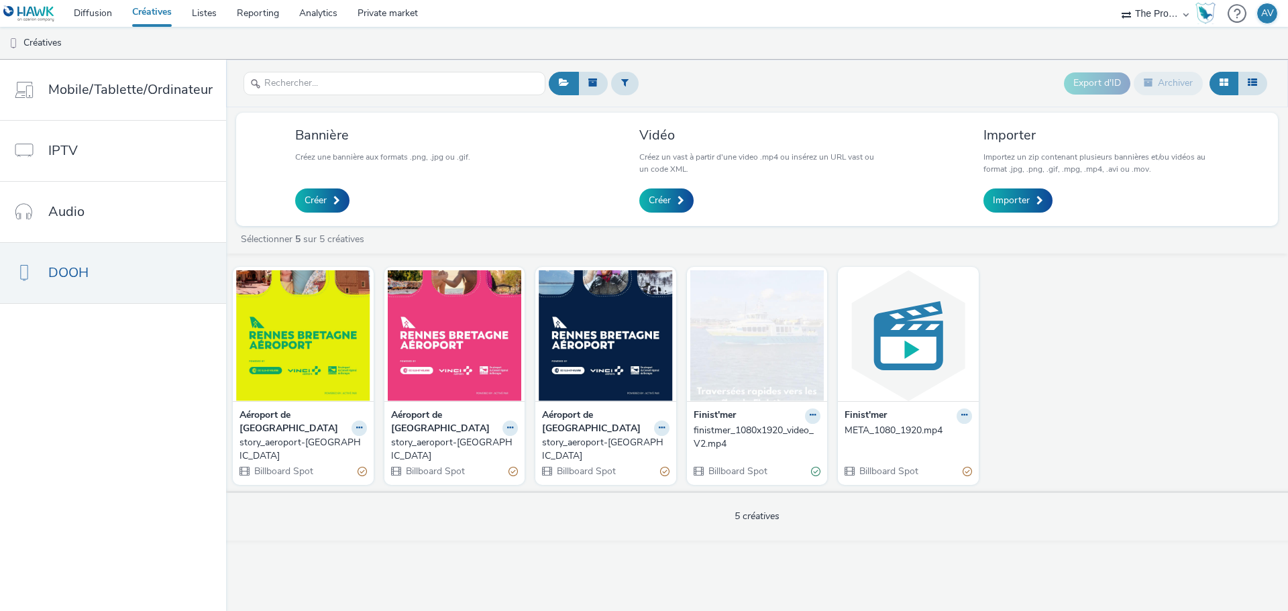
click at [335, 436] on div "story_aeroport-[GEOGRAPHIC_DATA]" at bounding box center [300, 449] width 122 height 27
